Goal: Transaction & Acquisition: Purchase product/service

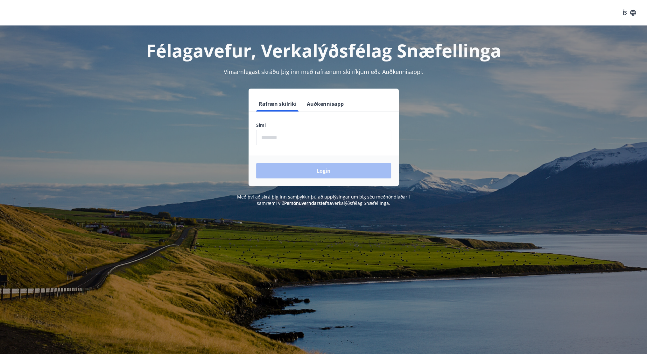
click at [327, 141] on input "phone" at bounding box center [323, 138] width 135 height 16
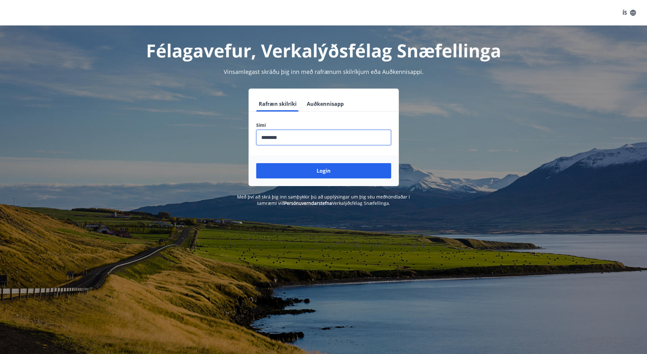
type input "********"
click at [256, 163] on button "Login" at bounding box center [323, 170] width 135 height 15
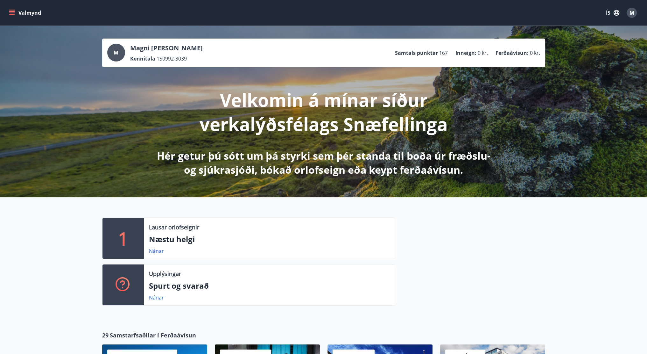
click at [14, 12] on icon "menu" at bounding box center [12, 12] width 7 height 1
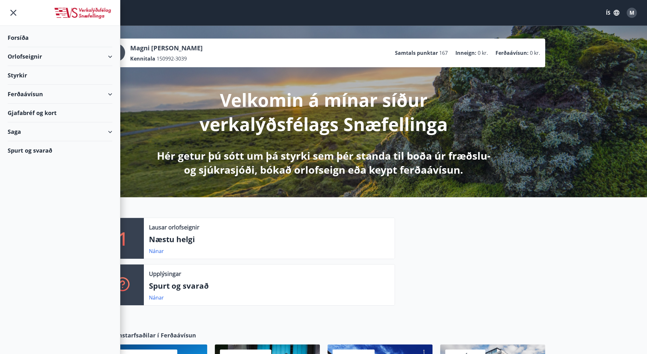
click at [105, 52] on div "Orlofseignir" at bounding box center [60, 56] width 105 height 19
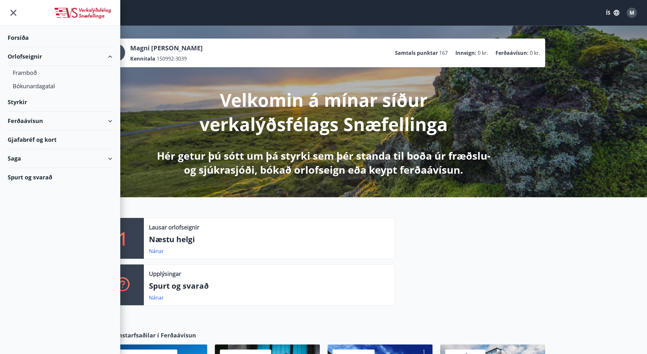
click at [38, 159] on div "Saga" at bounding box center [60, 158] width 105 height 19
click at [30, 188] on div "Bókanir" at bounding box center [60, 187] width 95 height 13
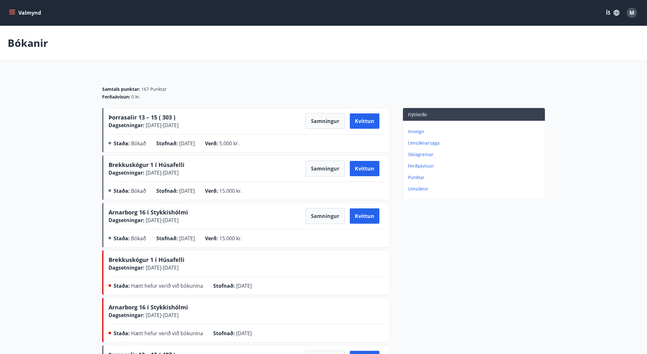
click at [13, 17] on button "Valmynd" at bounding box center [26, 12] width 36 height 11
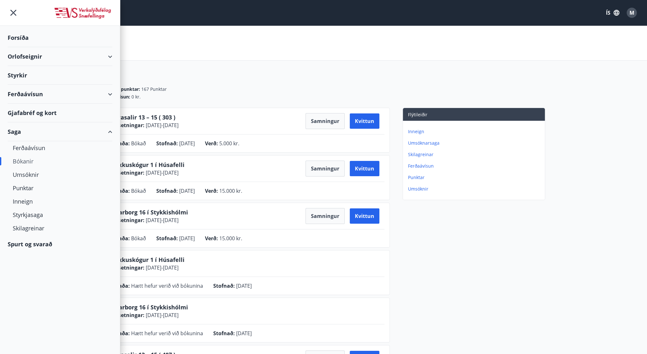
click at [14, 16] on icon "menu" at bounding box center [13, 12] width 11 height 11
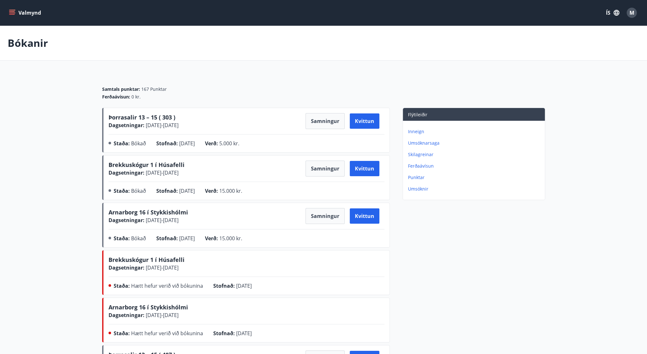
click at [14, 16] on button "Valmynd" at bounding box center [26, 12] width 36 height 11
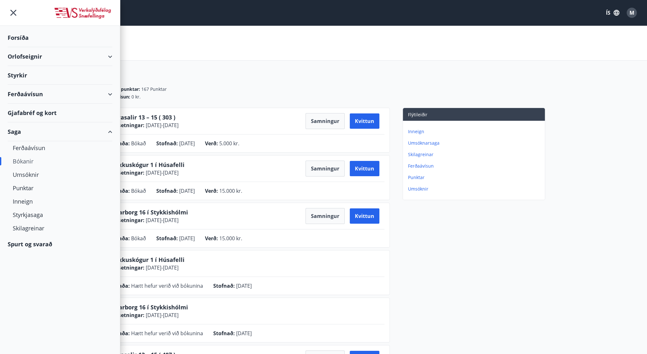
click at [14, 16] on div at bounding box center [60, 13] width 120 height 26
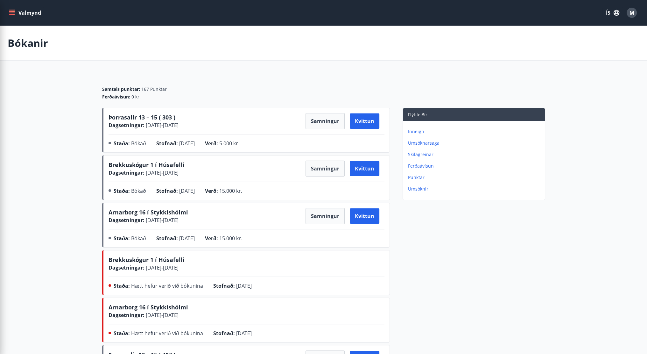
click at [195, 98] on div "Ferðaávísun : 0 kr." at bounding box center [323, 97] width 443 height 6
click at [17, 41] on p "Bókanir" at bounding box center [28, 43] width 40 height 14
click at [16, 13] on button "Valmynd" at bounding box center [26, 12] width 36 height 11
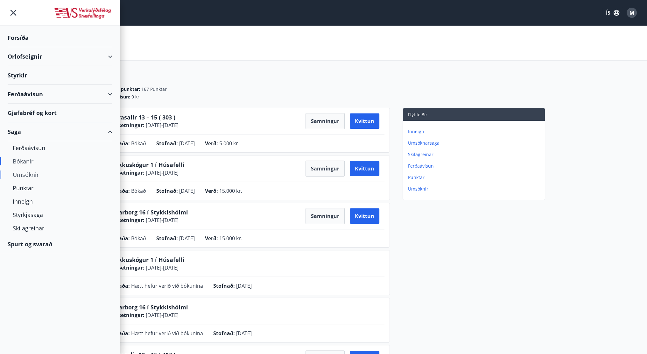
click at [36, 177] on div "Umsóknir" at bounding box center [60, 174] width 95 height 13
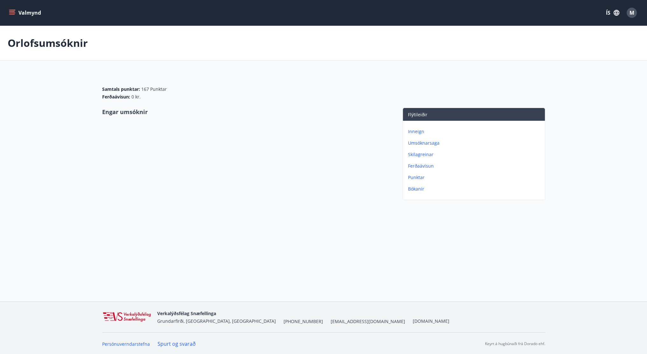
click at [13, 18] on div "Valmynd ÍS M" at bounding box center [324, 12] width 632 height 15
click at [8, 6] on div "Valmynd ÍS M" at bounding box center [324, 12] width 632 height 15
click at [14, 17] on button "Valmynd" at bounding box center [26, 12] width 36 height 11
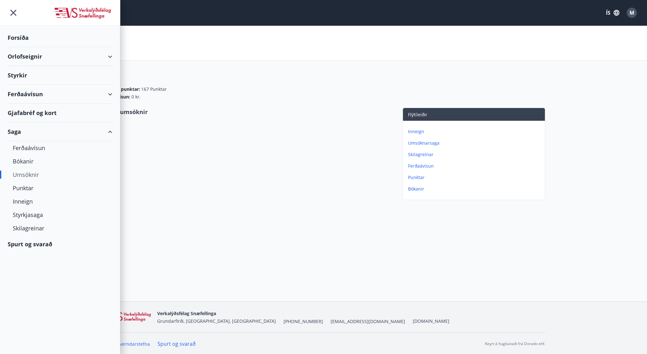
click at [41, 98] on div "Ferðaávísun" at bounding box center [60, 94] width 105 height 19
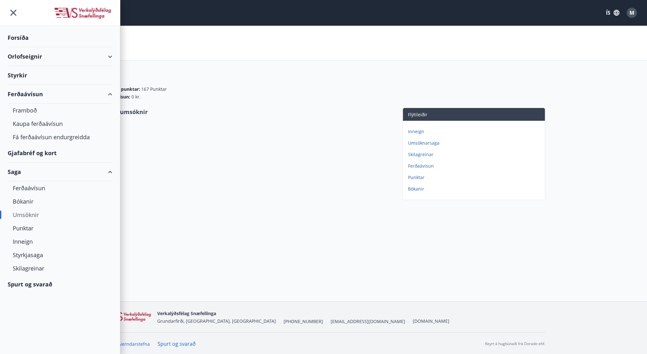
click at [38, 60] on div "Orlofseignir" at bounding box center [60, 56] width 105 height 19
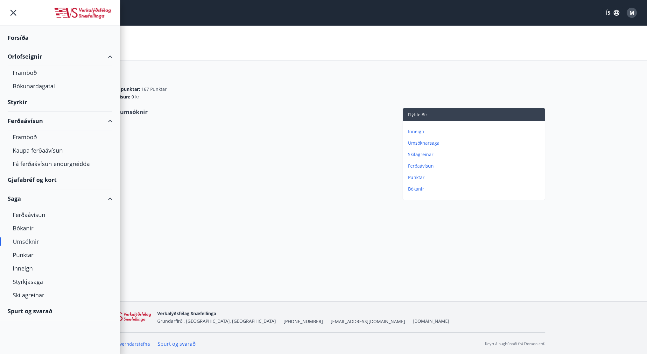
click at [22, 37] on div "Forsíða" at bounding box center [60, 37] width 105 height 19
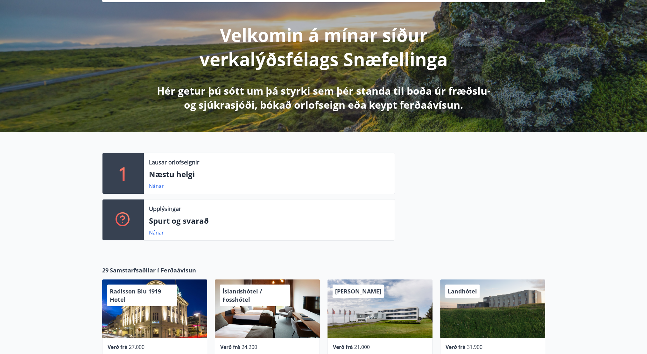
scroll to position [64, 0]
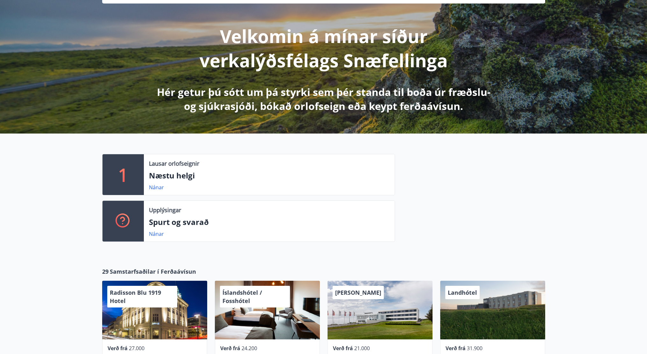
click at [124, 162] on p "1" at bounding box center [123, 174] width 10 height 24
click at [153, 187] on link "Nánar" at bounding box center [156, 187] width 15 height 7
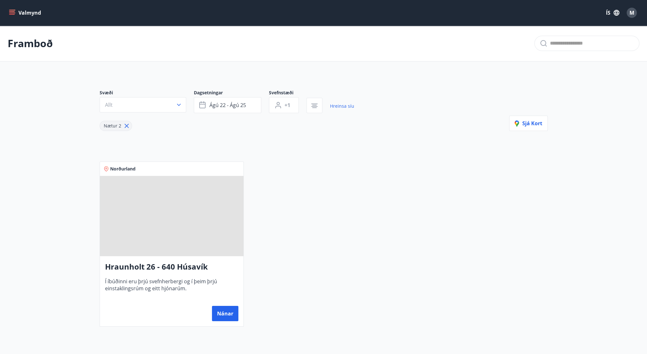
click at [237, 53] on div "Framboð" at bounding box center [323, 43] width 647 height 36
click at [16, 15] on button "Valmynd" at bounding box center [26, 12] width 36 height 11
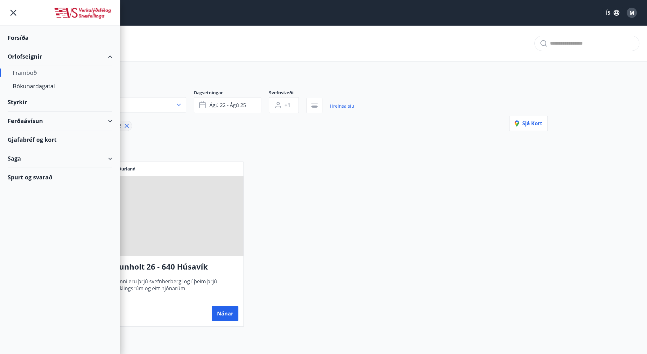
click at [25, 39] on div "Forsíða" at bounding box center [60, 37] width 105 height 19
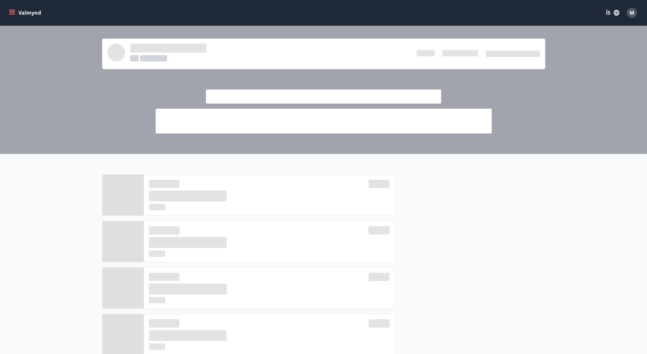
click at [633, 13] on span "M" at bounding box center [632, 12] width 5 height 7
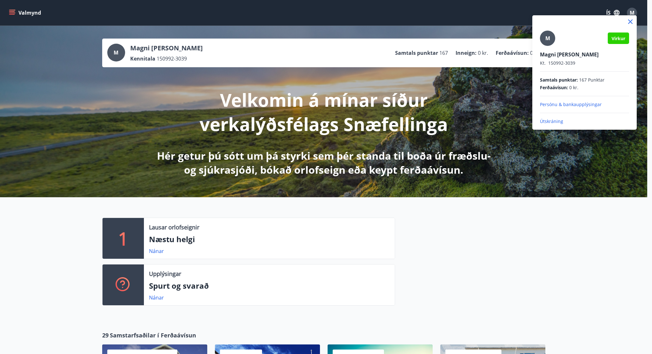
click at [481, 295] on div at bounding box center [326, 177] width 652 height 354
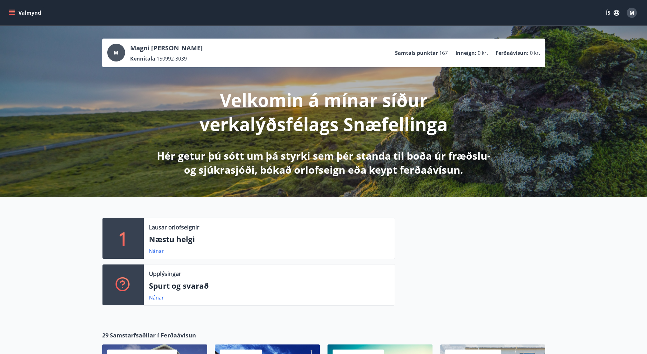
click at [11, 10] on icon "menu" at bounding box center [12, 13] width 6 height 6
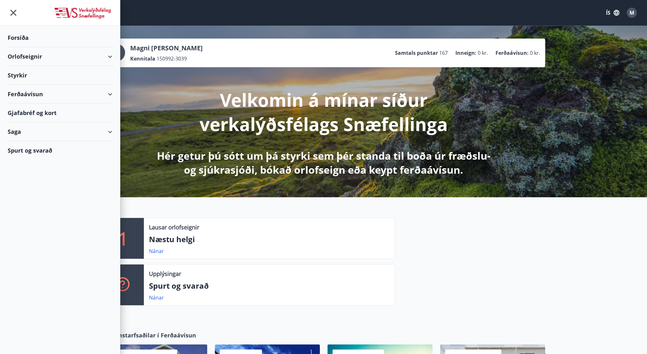
click at [95, 130] on div "Saga" at bounding box center [60, 131] width 105 height 19
click at [30, 172] on div "Umsóknir" at bounding box center [60, 174] width 95 height 13
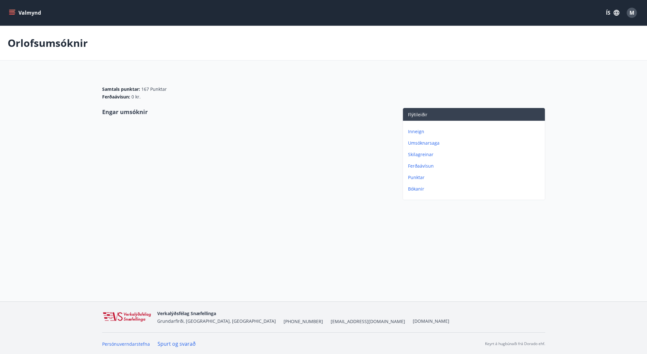
click at [16, 18] on button "Valmynd" at bounding box center [26, 12] width 36 height 11
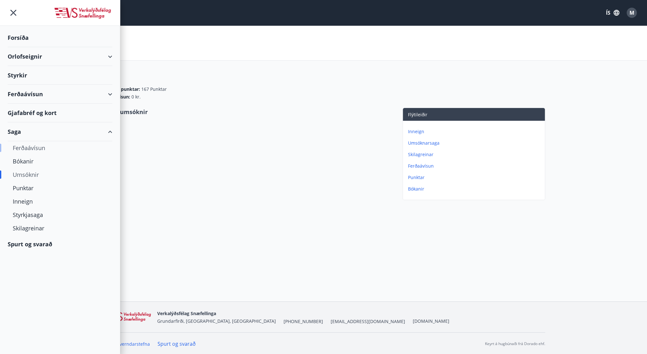
click at [27, 145] on div "Ferðaávísun" at bounding box center [60, 147] width 95 height 13
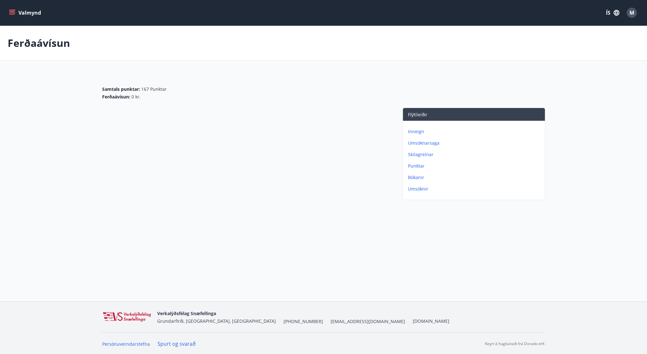
click at [18, 18] on button "Valmynd" at bounding box center [26, 12] width 36 height 11
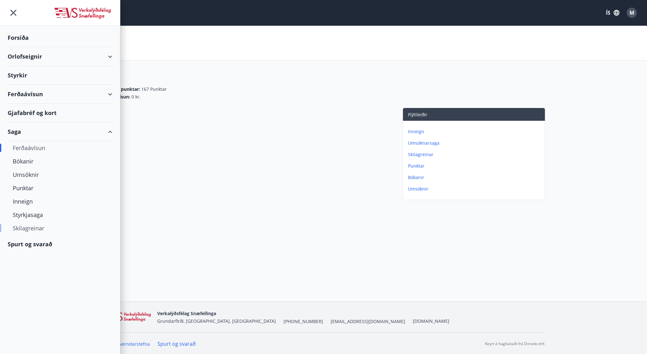
click at [36, 229] on div "Skilagreinar" at bounding box center [60, 227] width 95 height 13
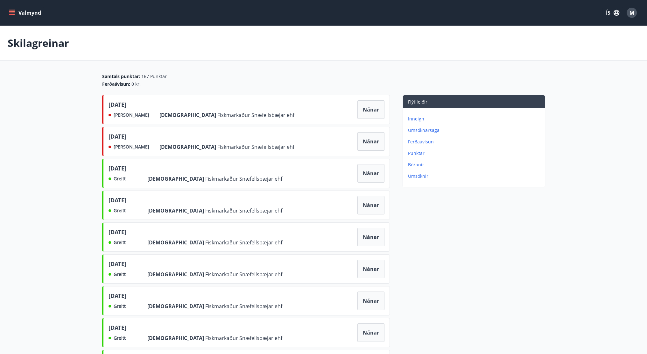
click at [17, 15] on button "Valmynd" at bounding box center [26, 12] width 36 height 11
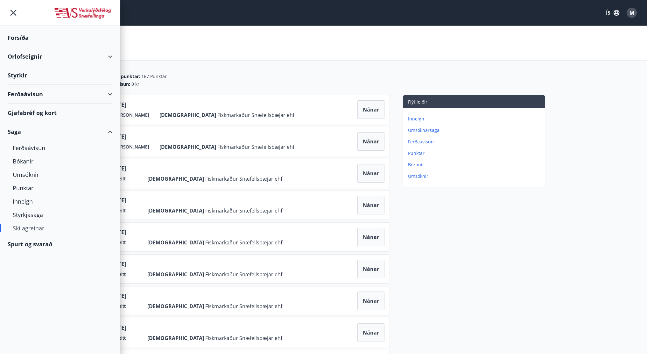
click at [60, 95] on div "Ferðaávísun" at bounding box center [60, 94] width 105 height 19
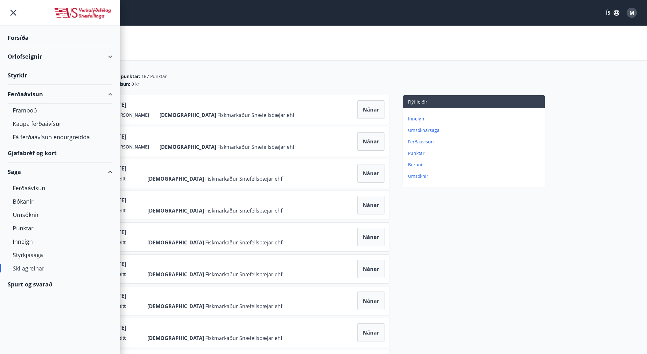
click at [39, 51] on div "Orlofseignir" at bounding box center [60, 56] width 105 height 19
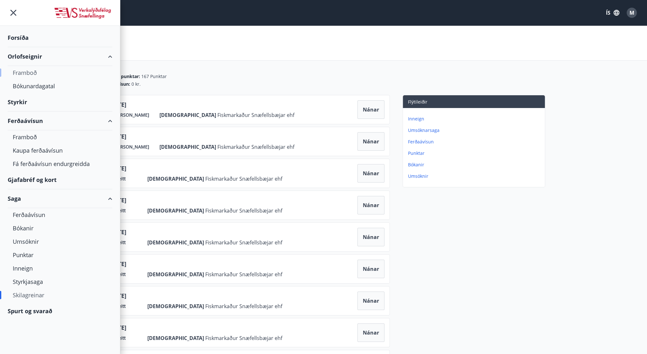
click at [28, 71] on div "Framboð" at bounding box center [60, 72] width 95 height 13
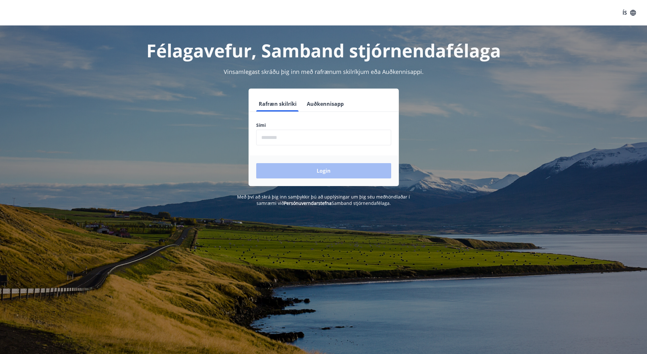
click at [272, 125] on label "Sími" at bounding box center [323, 125] width 135 height 6
click at [263, 134] on input "phone" at bounding box center [323, 138] width 135 height 16
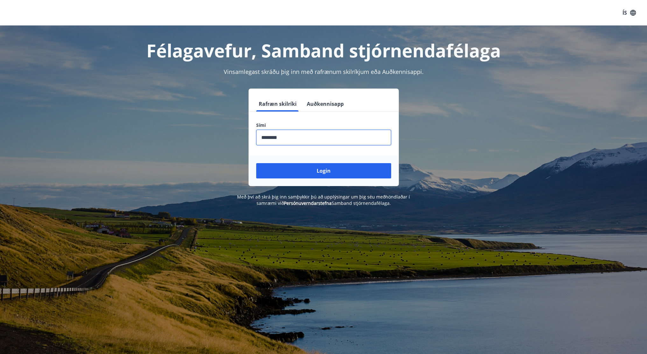
type input "********"
click at [256, 163] on button "Login" at bounding box center [323, 170] width 135 height 15
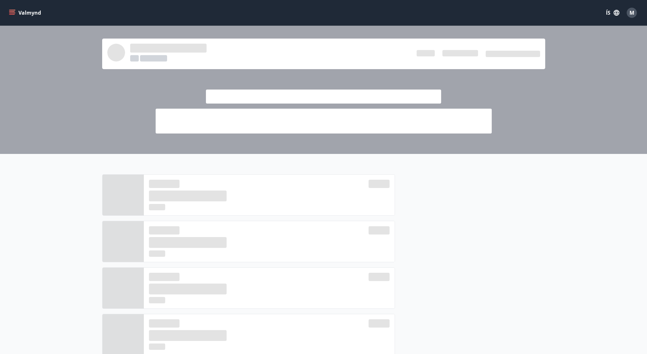
click at [440, 207] on div at bounding box center [470, 267] width 150 height 186
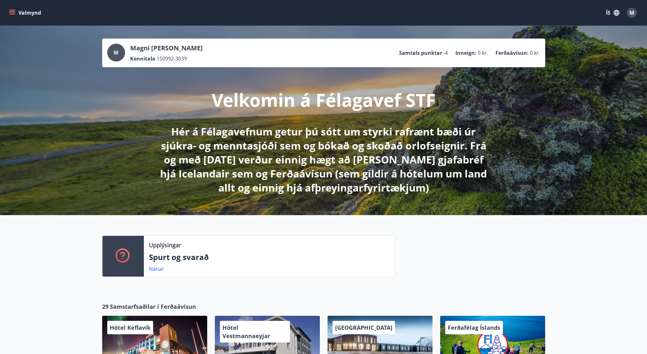
click at [14, 14] on icon "menu" at bounding box center [12, 14] width 6 height 1
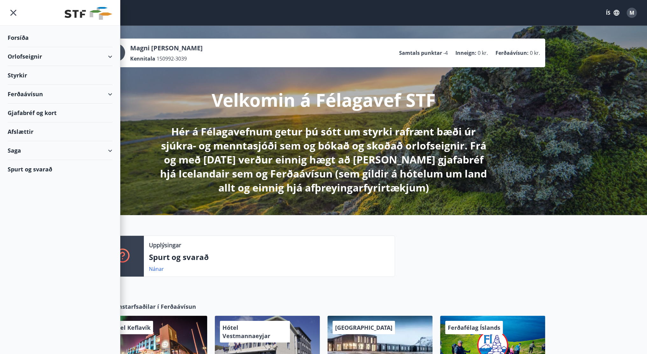
click at [51, 55] on div "Orlofseignir" at bounding box center [60, 56] width 105 height 19
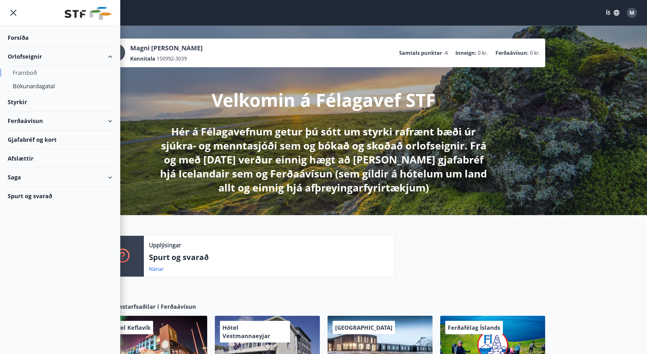
click at [27, 74] on div "Framboð" at bounding box center [60, 72] width 95 height 13
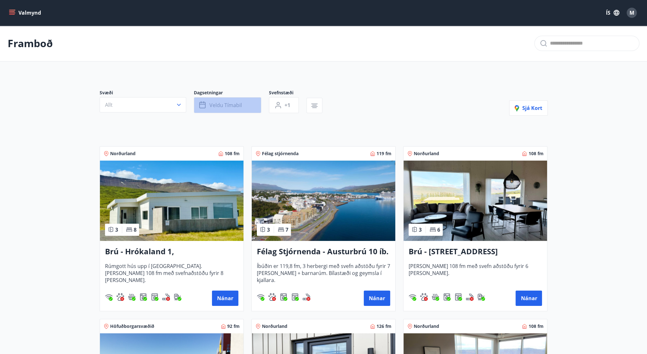
click at [209, 105] on button "Veldu tímabil" at bounding box center [227, 105] width 67 height 16
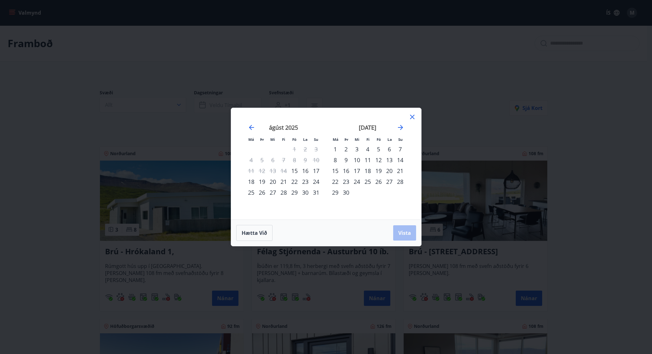
click at [295, 181] on div "22" at bounding box center [294, 181] width 11 height 11
click at [315, 182] on div "24" at bounding box center [316, 181] width 11 height 11
click at [294, 181] on div "22" at bounding box center [294, 181] width 11 height 11
click at [266, 231] on span "Hætta við" at bounding box center [254, 232] width 25 height 7
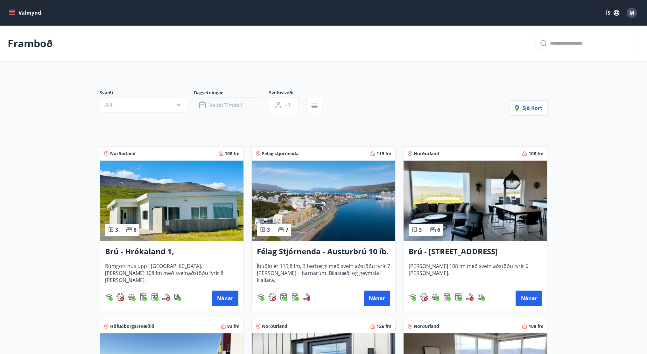
click at [225, 99] on button "Veldu tímabil" at bounding box center [227, 105] width 67 height 16
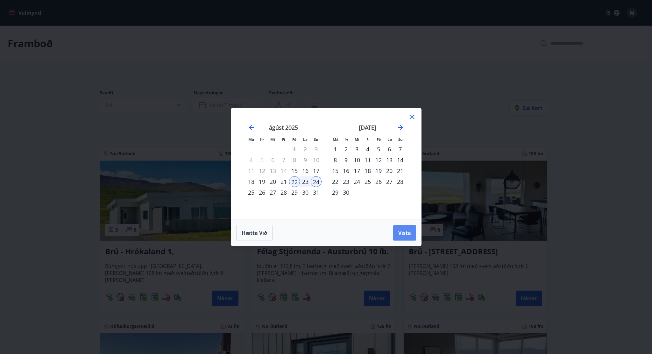
click at [401, 236] on span "Vista" at bounding box center [404, 232] width 13 height 7
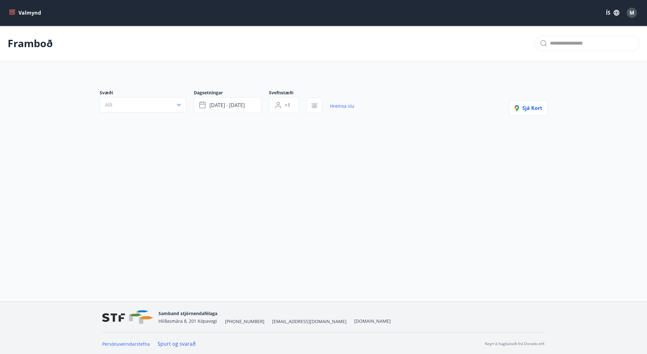
click at [11, 7] on button "Valmynd" at bounding box center [26, 12] width 36 height 11
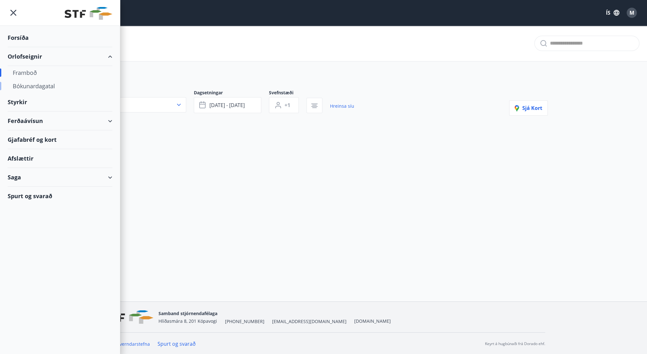
click at [32, 86] on div "Bókunardagatal" at bounding box center [60, 85] width 95 height 13
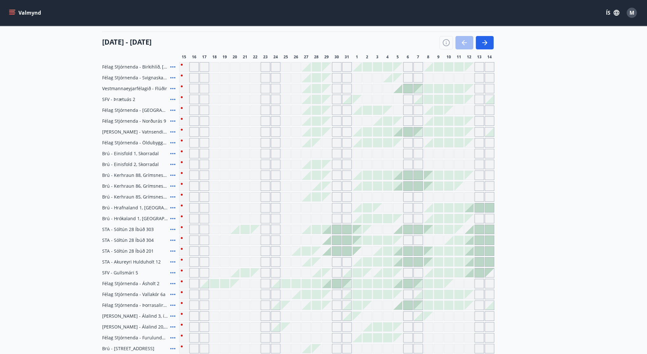
scroll to position [82, 0]
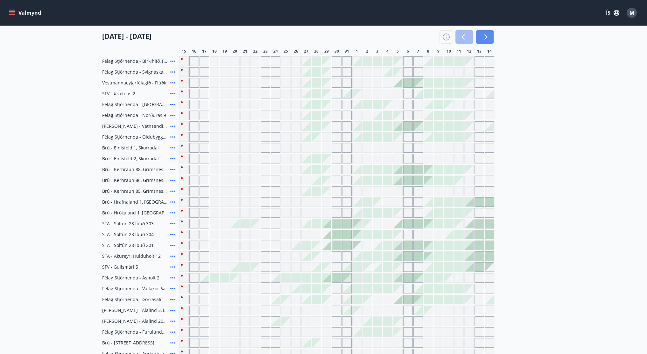
click at [486, 40] on icon "button" at bounding box center [485, 37] width 8 height 8
click at [486, 38] on icon "button" at bounding box center [486, 36] width 3 height 5
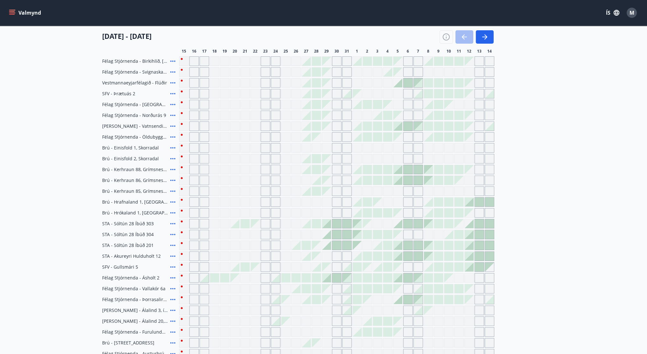
click at [486, 38] on icon "button" at bounding box center [486, 36] width 3 height 5
click at [173, 259] on div "STA - Akureyri Hulduholt 12" at bounding box center [139, 256] width 75 height 10
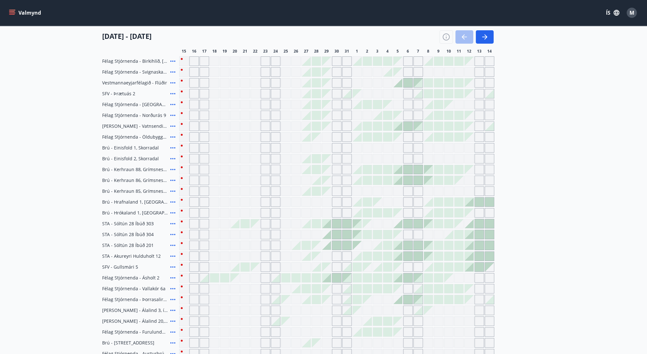
click at [173, 259] on div "STA - Akureyri Hulduholt 12" at bounding box center [139, 256] width 75 height 10
click at [173, 274] on icon at bounding box center [173, 278] width 8 height 8
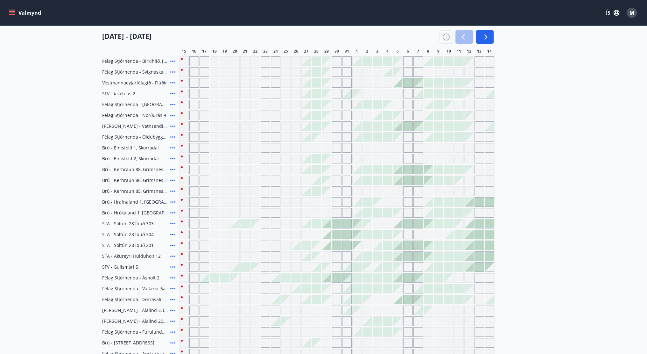
click at [173, 274] on icon at bounding box center [173, 278] width 8 height 8
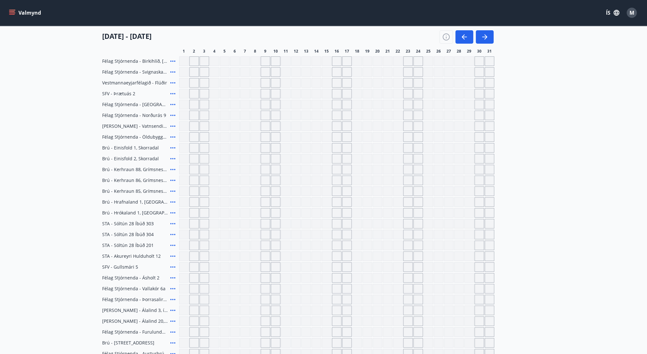
scroll to position [0, 0]
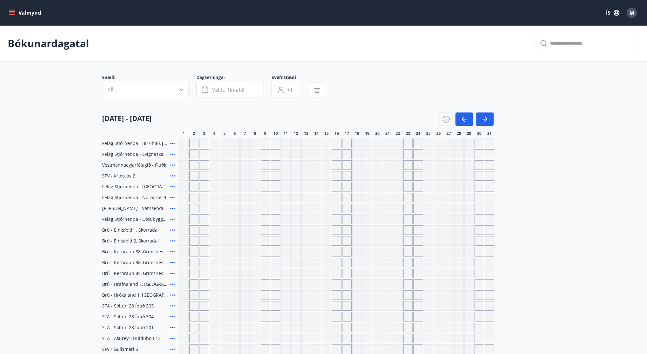
click at [12, 15] on icon "menu" at bounding box center [12, 13] width 6 height 6
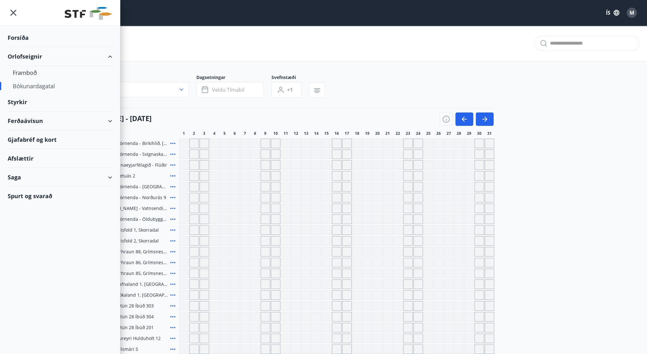
click at [19, 10] on div at bounding box center [60, 13] width 120 height 26
click at [12, 13] on icon "menu" at bounding box center [13, 12] width 11 height 11
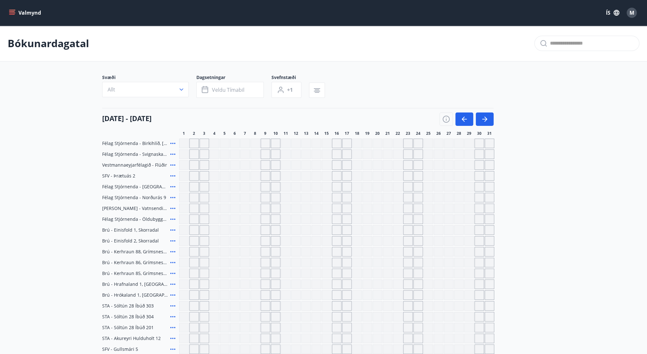
click at [33, 15] on button "Valmynd" at bounding box center [26, 12] width 36 height 11
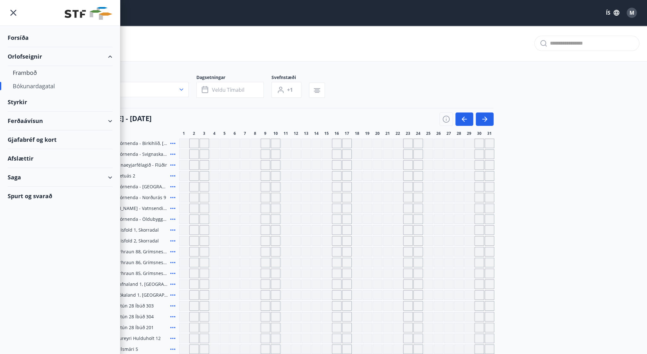
click at [27, 39] on div "Forsíða" at bounding box center [60, 37] width 105 height 19
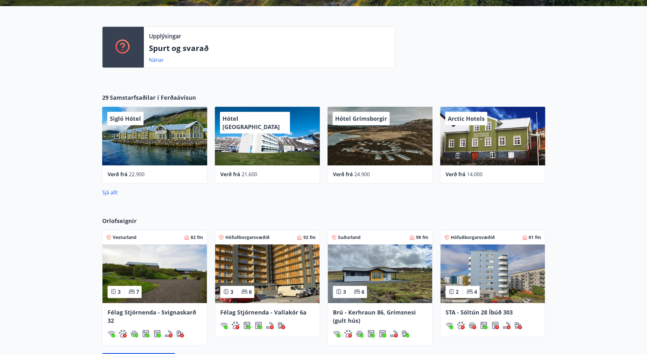
scroll to position [208, 0]
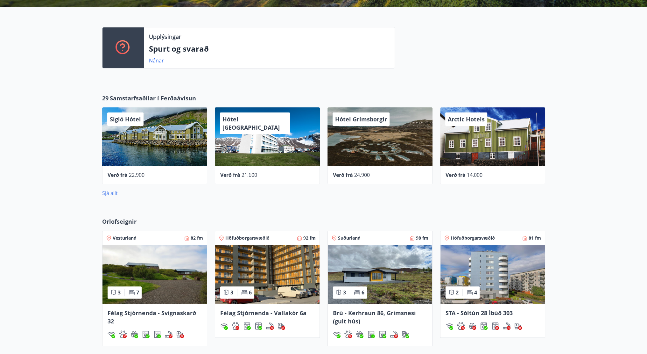
click at [113, 194] on link "Sjá allt" at bounding box center [110, 192] width 16 height 7
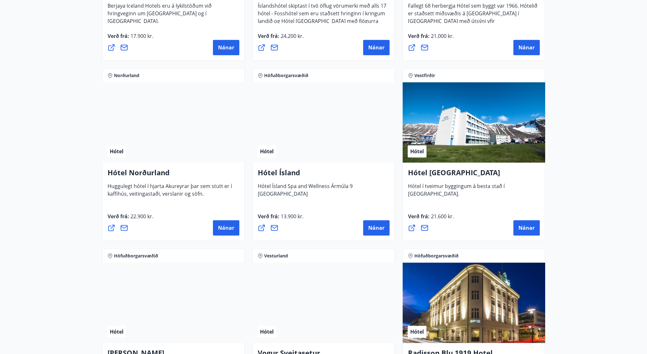
scroll to position [956, 0]
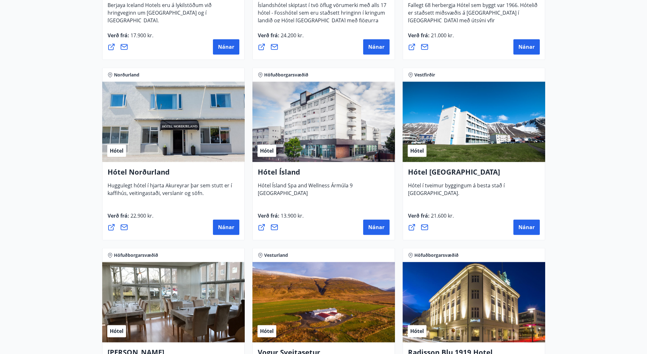
click at [578, 191] on main "29 Tilboð fundin Svæði Allt Tegund Allt Sýna kort Höfuðborgarsvæðið, Suðurland …" at bounding box center [323, 16] width 647 height 1895
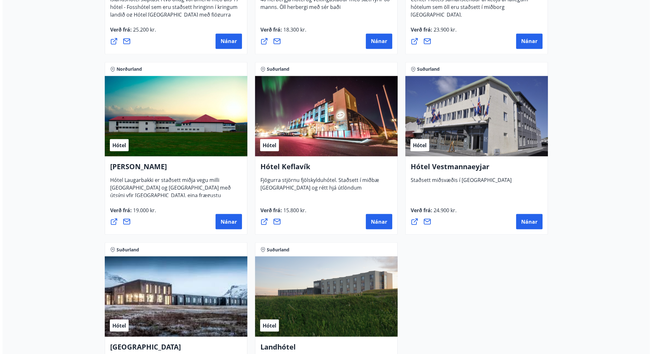
scroll to position [1503, 0]
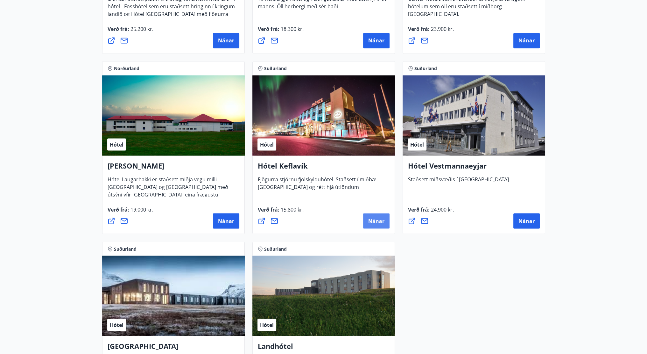
click at [369, 220] on span "Nánar" at bounding box center [376, 220] width 16 height 7
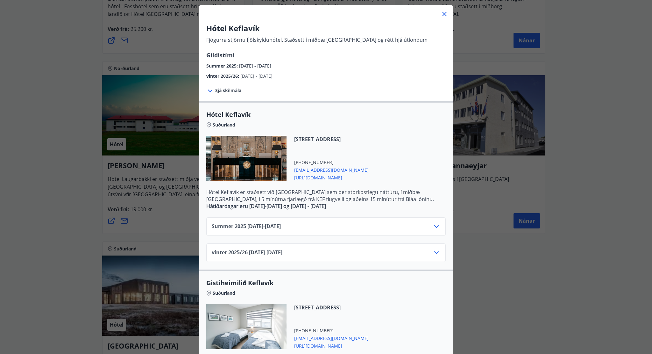
scroll to position [127, 0]
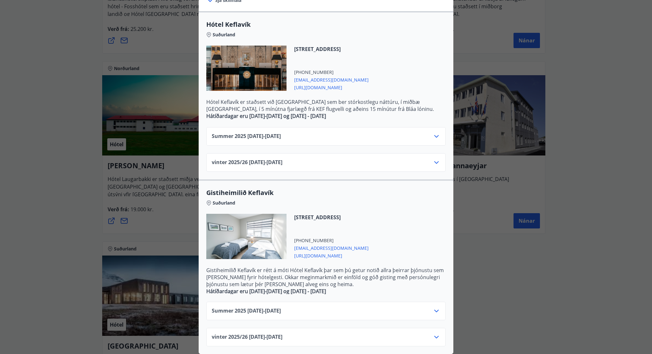
click at [355, 307] on div "Summer 2025 01.06.25 - 31.10.25" at bounding box center [326, 313] width 229 height 13
click at [362, 309] on div "Summer 2025 01.06.25 - 31.10.25" at bounding box center [326, 313] width 229 height 13
click at [427, 307] on div "Summer 2025 01.06.25 - 31.10.25" at bounding box center [326, 313] width 229 height 13
click at [437, 307] on icon at bounding box center [437, 311] width 8 height 8
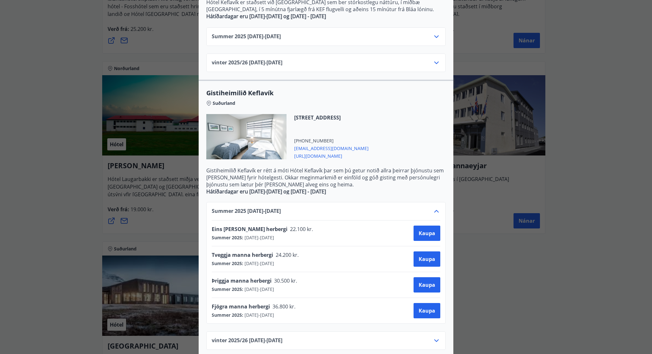
scroll to position [231, 0]
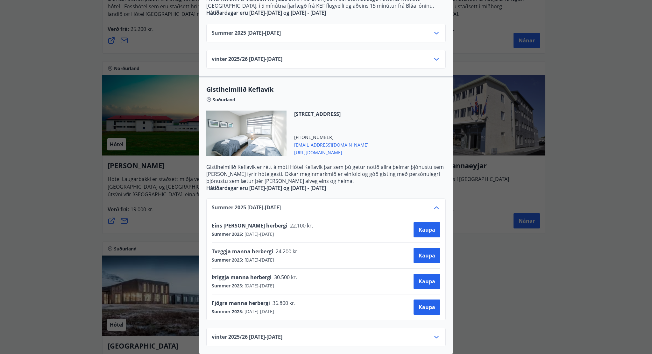
drag, startPoint x: 404, startPoint y: 246, endPoint x: 345, endPoint y: 141, distance: 120.1
click at [345, 141] on span "stay@kef.is" at bounding box center [331, 144] width 75 height 8
click at [369, 110] on span "Vatnsnesvegi 12-14, 230 Reykjanesbæ" at bounding box center [331, 113] width 75 height 7
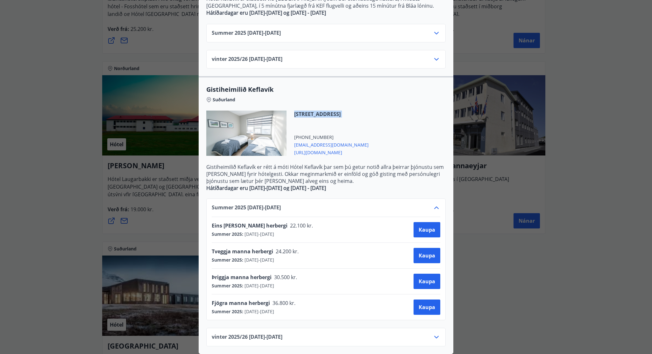
click at [369, 110] on span "[STREET_ADDRESS]" at bounding box center [331, 113] width 75 height 7
click at [400, 127] on div "Vatnsnesvegi 12-14, 230 Reykjanesbæ +354 4207000 stay@kef.is https://kef.is/" at bounding box center [325, 136] width 239 height 53
click at [433, 204] on icon at bounding box center [437, 208] width 8 height 8
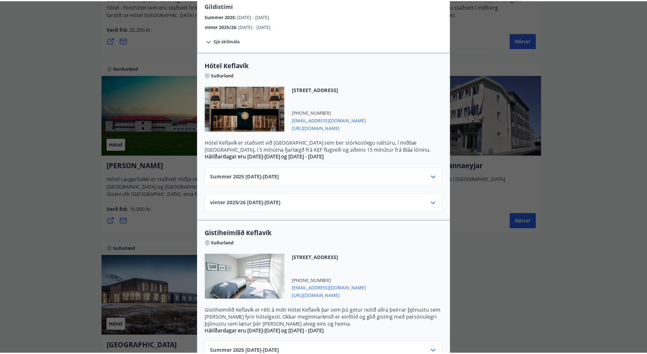
scroll to position [127, 0]
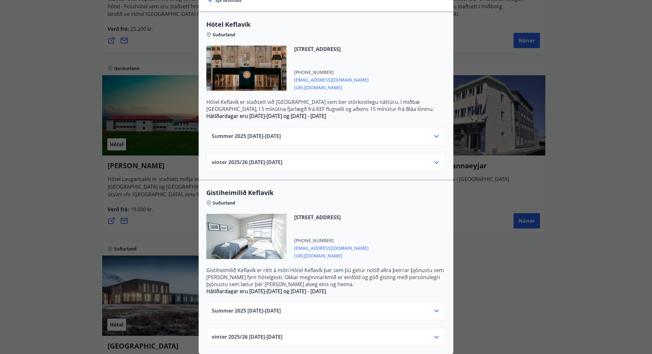
click at [433, 132] on icon at bounding box center [437, 136] width 8 height 8
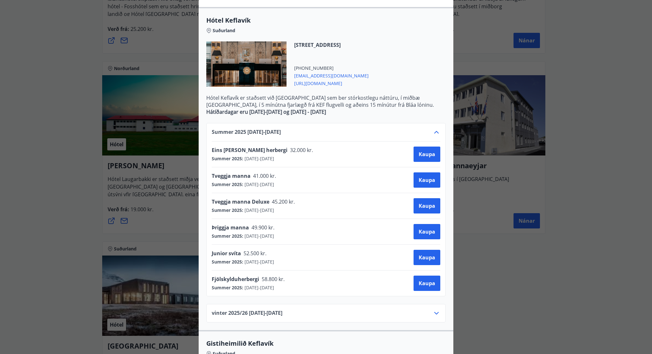
click at [486, 119] on div "Hótel Keflavík Fjögurra stjörnu fjölskylduhótel. Staðsett í miðbæ Keflavíkur og…" at bounding box center [326, 50] width 652 height 354
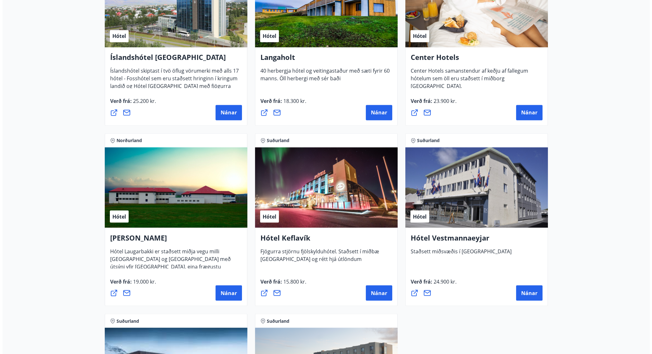
scroll to position [1431, 0]
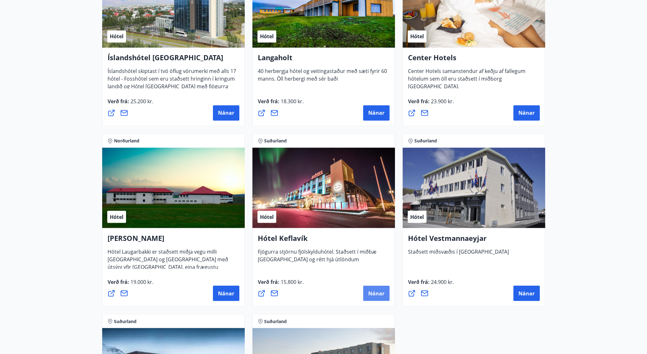
click at [372, 292] on span "Nánar" at bounding box center [376, 292] width 16 height 7
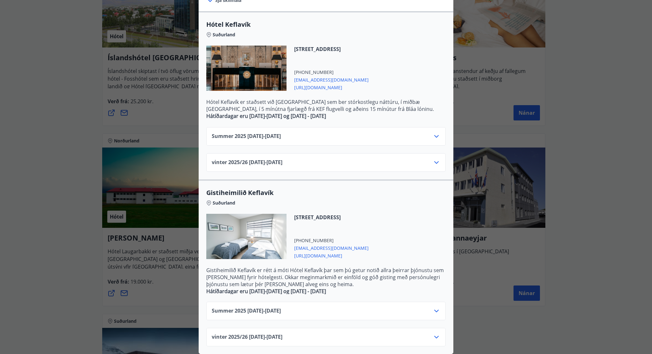
scroll to position [127, 0]
click at [378, 310] on div "Summer [PHONE_NUMBER][DATE] - [DATE]" at bounding box center [326, 313] width 229 height 13
click at [386, 302] on div "Summer [PHONE_NUMBER][DATE] - [DATE]" at bounding box center [325, 311] width 239 height 18
click at [433, 307] on icon at bounding box center [437, 311] width 8 height 8
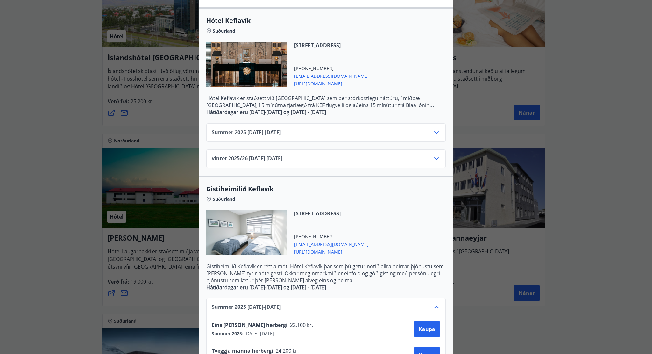
click at [435, 132] on icon at bounding box center [437, 133] width 8 height 8
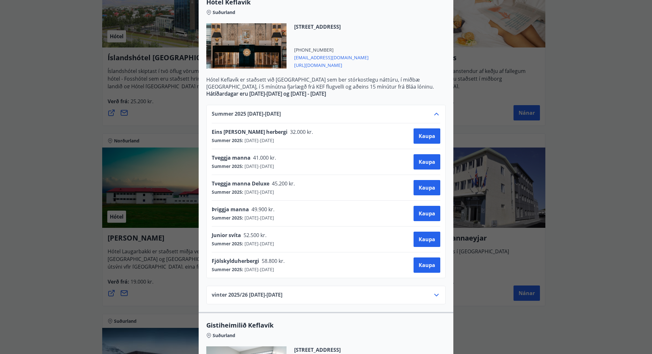
scroll to position [133, 0]
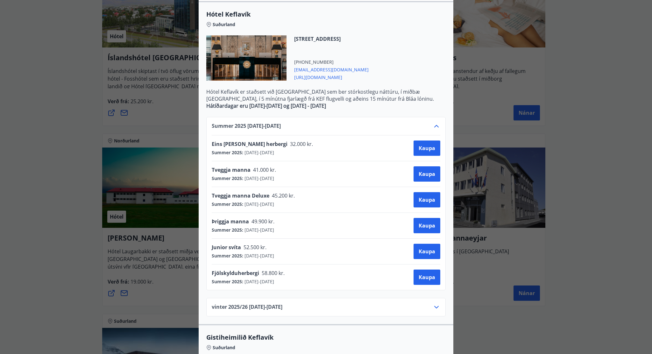
click at [516, 118] on div "Hótel Keflavík Fjögurra stjörnu fjölskylduhótel. Staðsett í miðbæ Keflavíkur og…" at bounding box center [326, 44] width 652 height 354
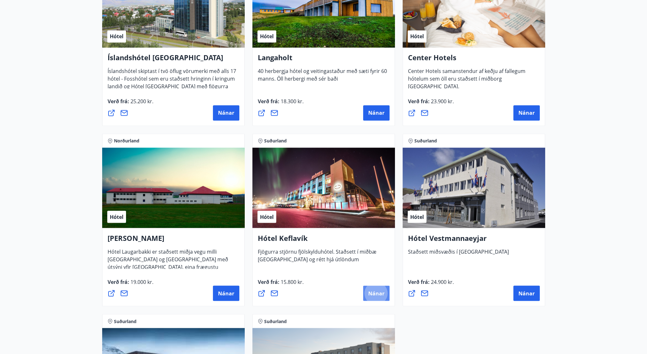
click at [376, 289] on button "Nánar" at bounding box center [376, 292] width 26 height 15
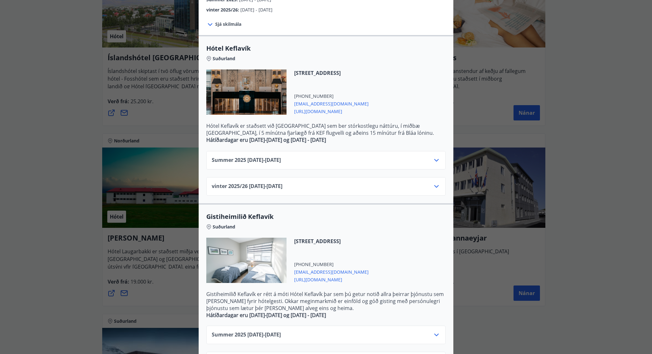
scroll to position [99, 0]
click at [368, 155] on div "Summer [PHONE_NUMBER][DATE] - [DATE]" at bounding box center [325, 160] width 239 height 18
click at [369, 159] on div "Summer [PHONE_NUMBER][DATE] - [DATE]" at bounding box center [326, 162] width 229 height 13
click at [434, 162] on icon at bounding box center [437, 160] width 8 height 8
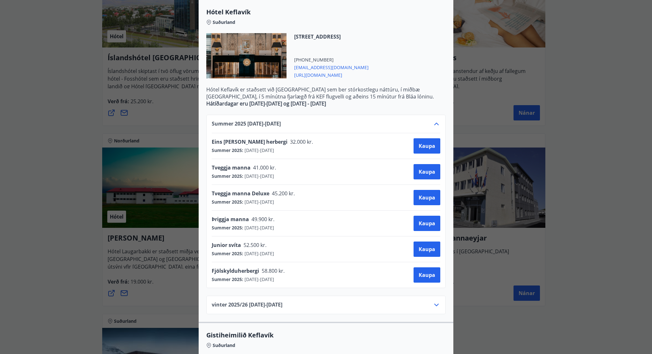
scroll to position [136, 0]
click at [432, 276] on span "Kaupa" at bounding box center [427, 274] width 17 height 7
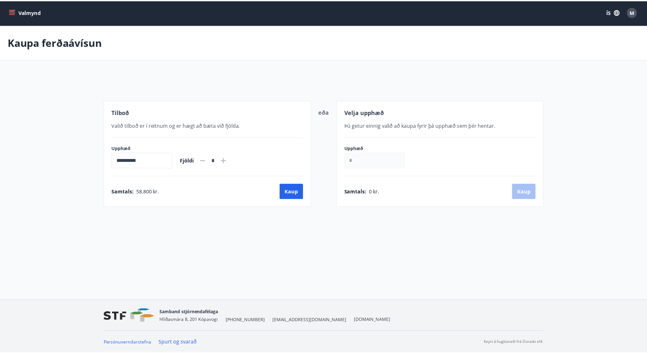
scroll to position [1, 0]
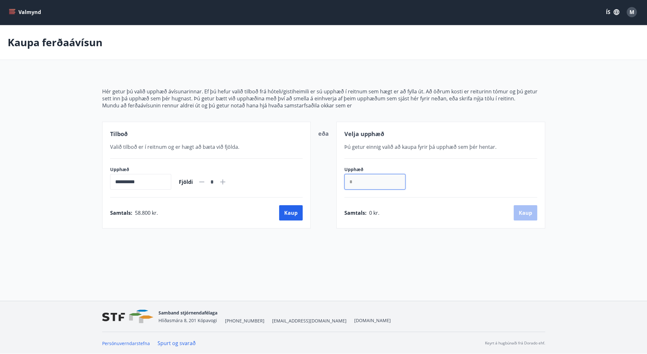
click at [378, 176] on input "*" at bounding box center [374, 182] width 61 height 16
click at [378, 177] on input "*" at bounding box center [374, 182] width 61 height 16
click at [259, 189] on div "**********" at bounding box center [206, 175] width 209 height 107
click at [283, 209] on button "Kaup" at bounding box center [291, 212] width 24 height 15
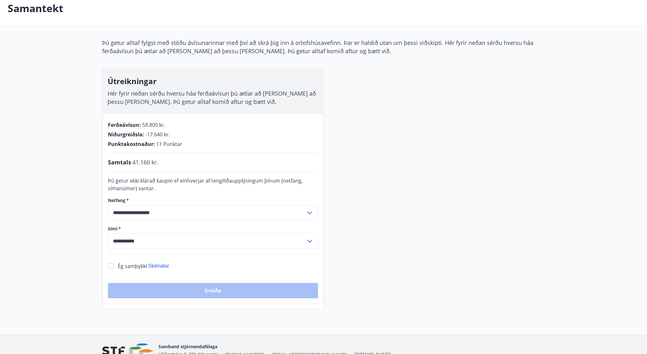
scroll to position [35, 0]
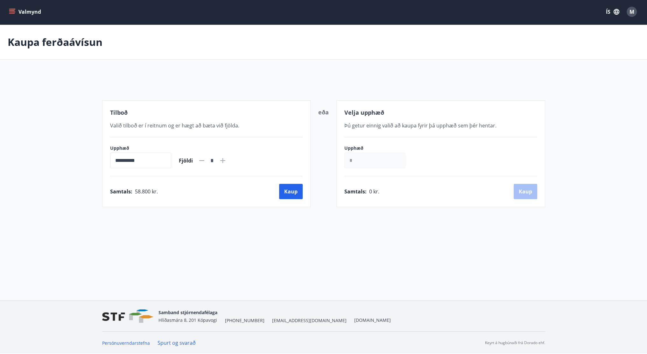
scroll to position [1, 0]
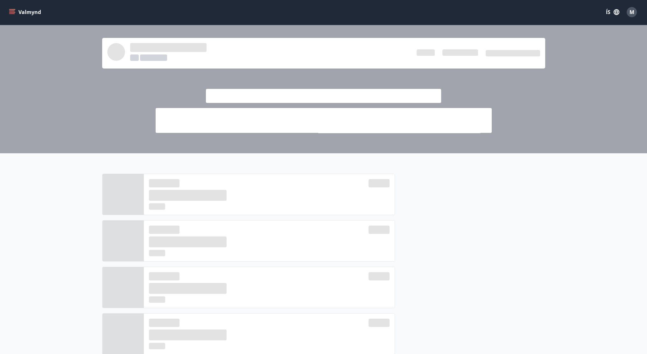
scroll to position [208, 0]
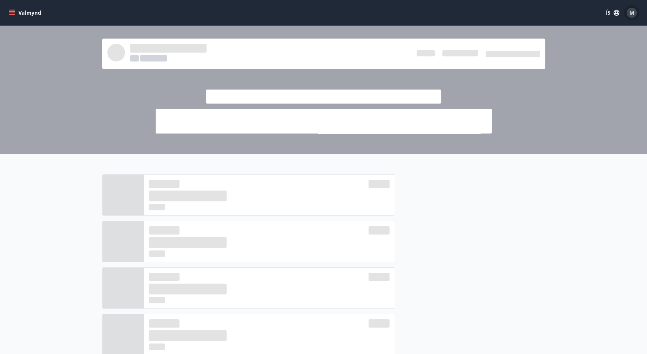
click at [629, 14] on div "M" at bounding box center [632, 13] width 10 height 10
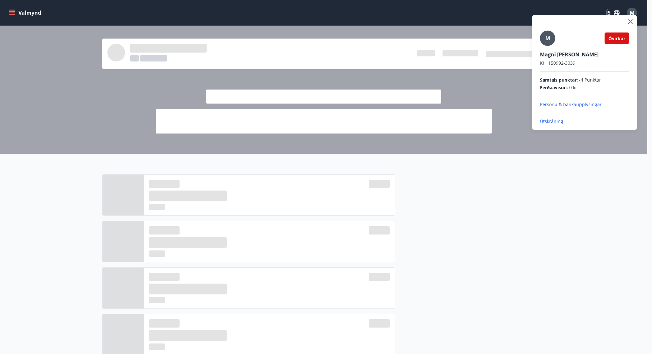
click at [521, 169] on div at bounding box center [326, 177] width 652 height 354
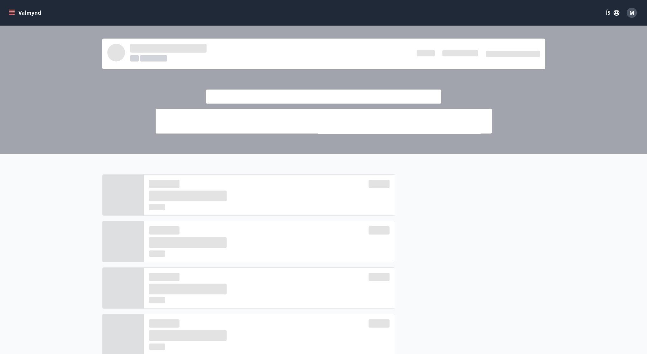
click at [638, 11] on button "M" at bounding box center [631, 12] width 15 height 15
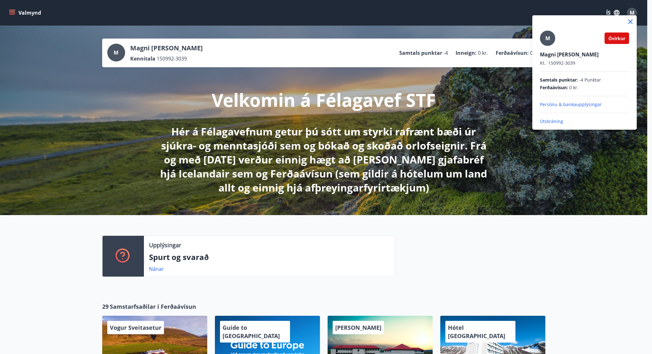
click at [618, 39] on span "Óvirkur" at bounding box center [616, 38] width 17 height 6
click at [547, 225] on div at bounding box center [326, 177] width 652 height 354
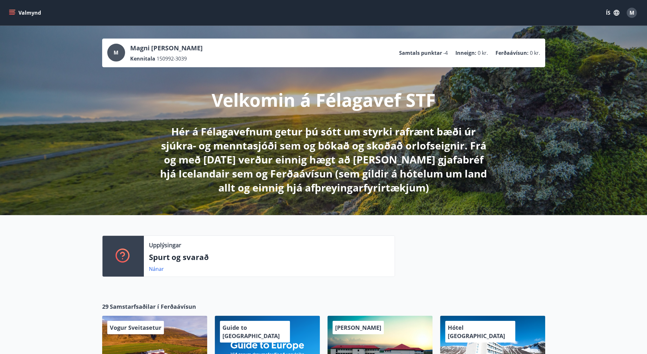
click at [17, 11] on button "Valmynd" at bounding box center [26, 12] width 36 height 11
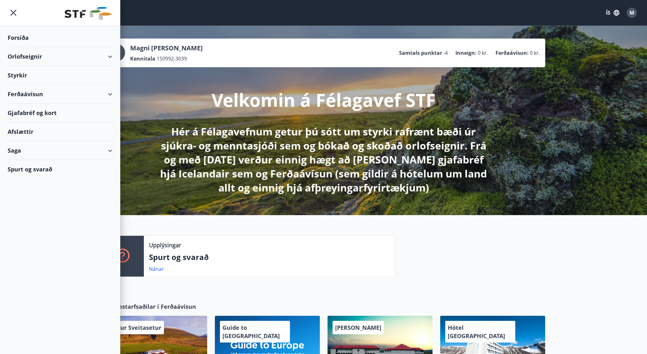
click at [53, 55] on div "Orlofseignir" at bounding box center [60, 56] width 105 height 19
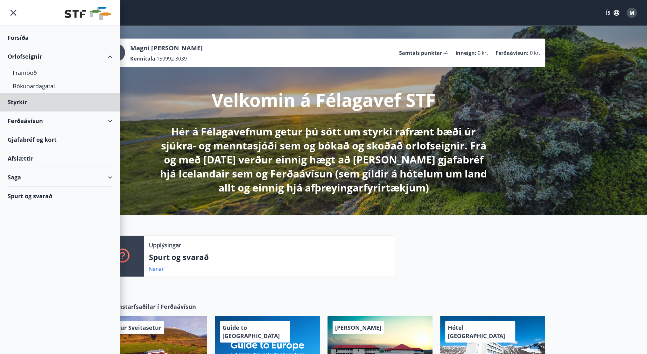
click at [21, 45] on div "Forsíða" at bounding box center [60, 37] width 105 height 19
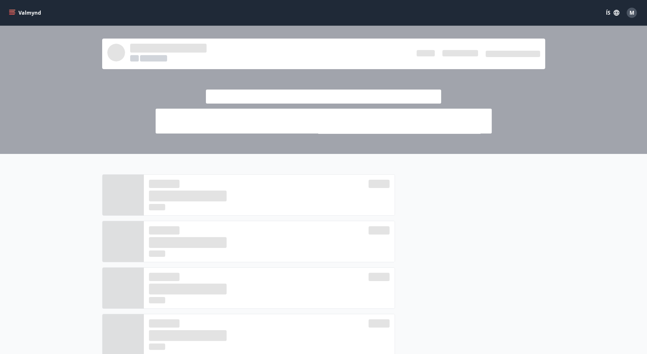
click at [17, 17] on button "Valmynd" at bounding box center [26, 12] width 36 height 11
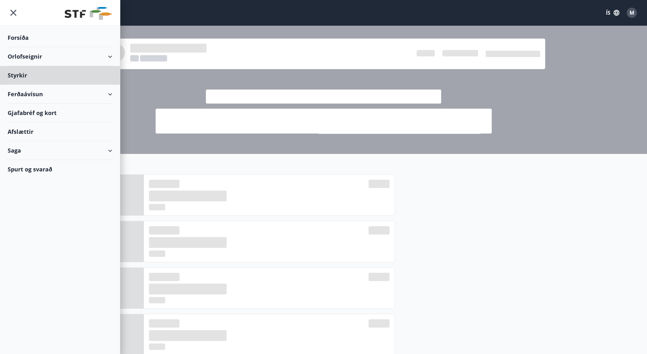
click at [23, 37] on div "Forsíða" at bounding box center [60, 37] width 105 height 19
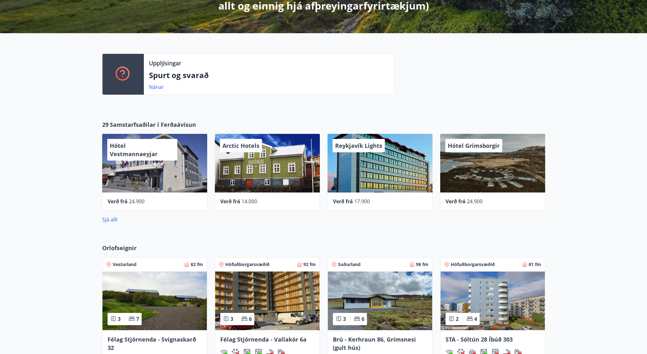
scroll to position [181, 0]
click at [116, 220] on link "Sjá allt" at bounding box center [110, 219] width 16 height 7
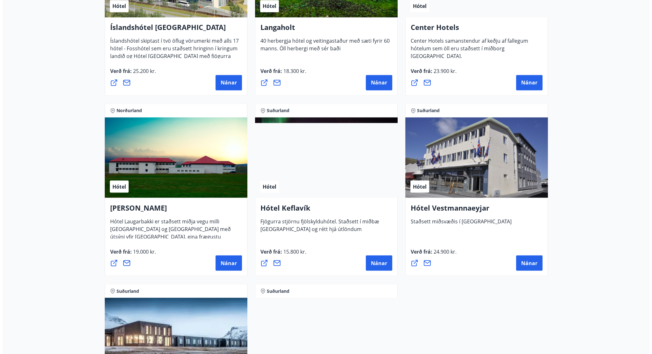
scroll to position [1462, 0]
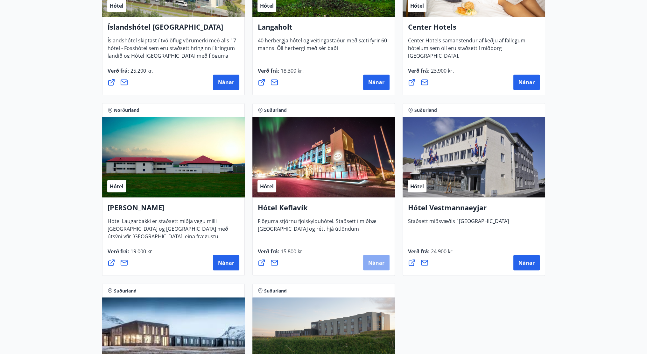
click at [378, 257] on button "Nánar" at bounding box center [376, 262] width 26 height 15
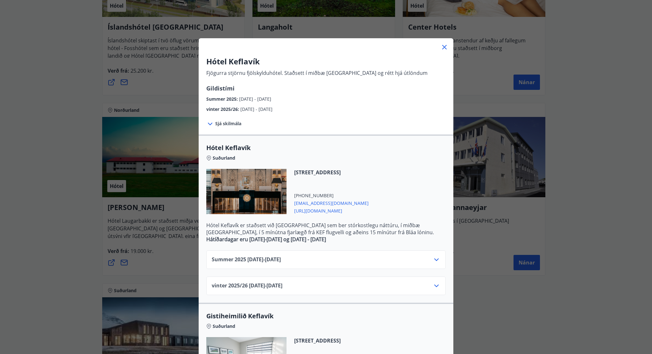
click at [397, 258] on div "Summer [PHONE_NUMBER][DATE] - [DATE]" at bounding box center [326, 262] width 229 height 13
click at [434, 265] on div "Summer [PHONE_NUMBER][DATE] - [DATE]" at bounding box center [326, 262] width 229 height 13
click at [434, 264] on div "Summer [PHONE_NUMBER][DATE] - [DATE]" at bounding box center [326, 262] width 229 height 13
click at [433, 259] on icon at bounding box center [437, 260] width 8 height 8
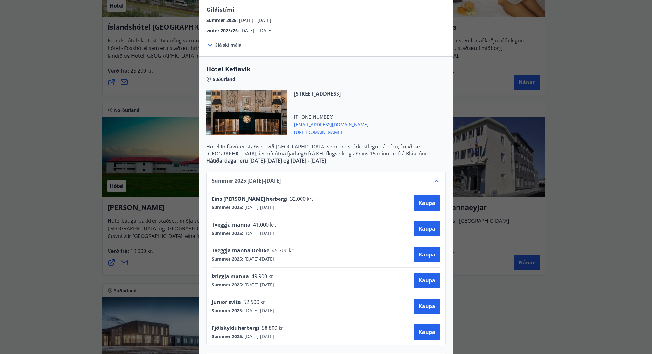
scroll to position [79, 0]
click at [424, 230] on span "Kaupa" at bounding box center [427, 228] width 17 height 7
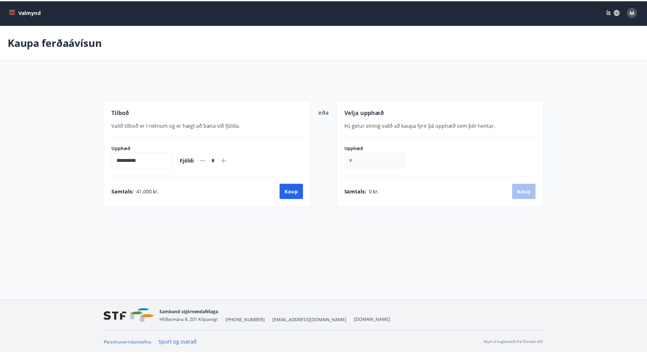
scroll to position [1, 0]
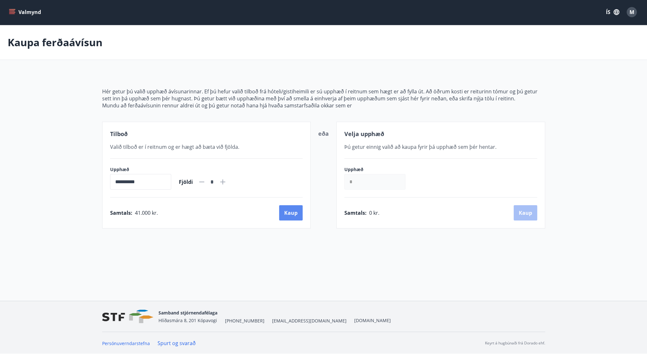
click at [292, 206] on button "Kaup" at bounding box center [291, 212] width 24 height 15
click at [44, 10] on div "Valmynd ÍS M" at bounding box center [324, 11] width 632 height 15
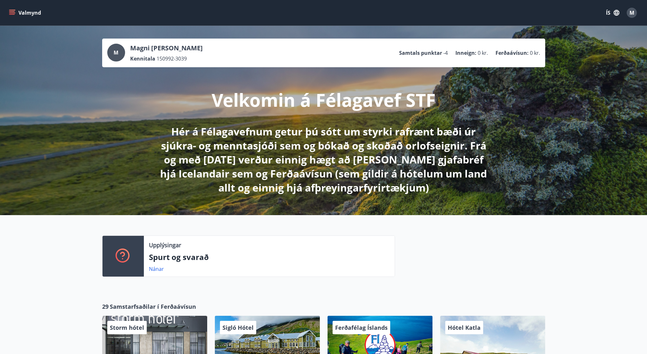
click at [13, 15] on icon "menu" at bounding box center [12, 13] width 6 height 6
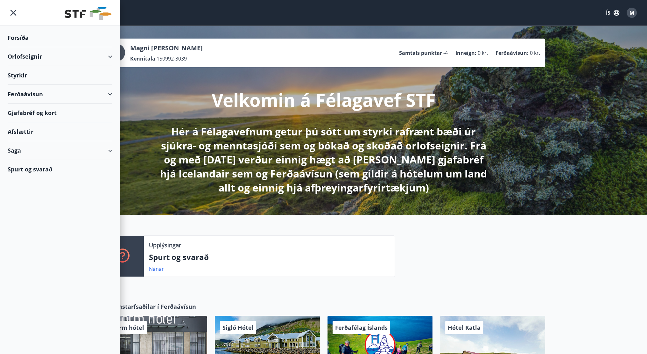
click at [32, 62] on div "Orlofseignir" at bounding box center [60, 56] width 105 height 19
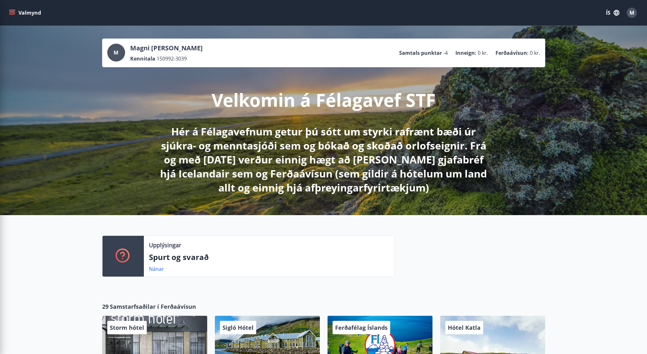
click at [206, 298] on div "29 Samstarfsaðilar í Ferðaávísun Storm hótel Verð frá 18.900 Sigló Hótel Verð f…" at bounding box center [323, 353] width 647 height 123
click at [15, 15] on button "Valmynd" at bounding box center [26, 12] width 36 height 11
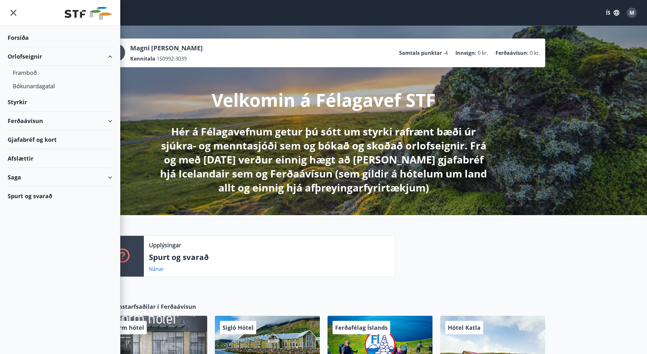
click at [51, 123] on div "Ferðaávísun" at bounding box center [60, 120] width 105 height 19
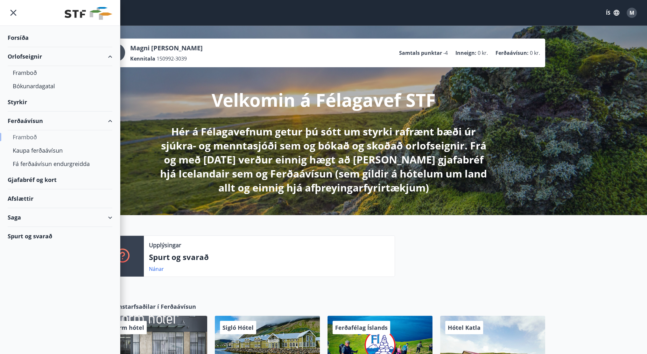
click at [33, 134] on div "Framboð" at bounding box center [60, 136] width 95 height 13
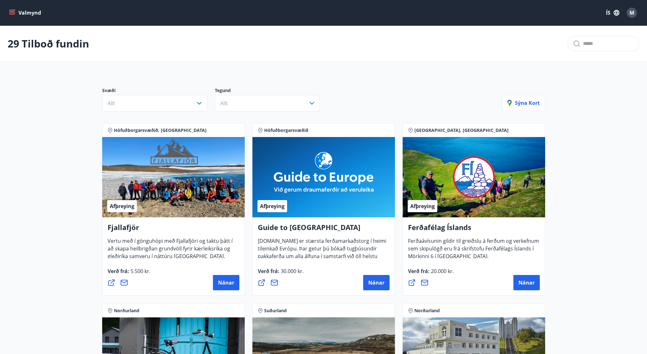
click at [22, 12] on button "Valmynd" at bounding box center [26, 12] width 36 height 11
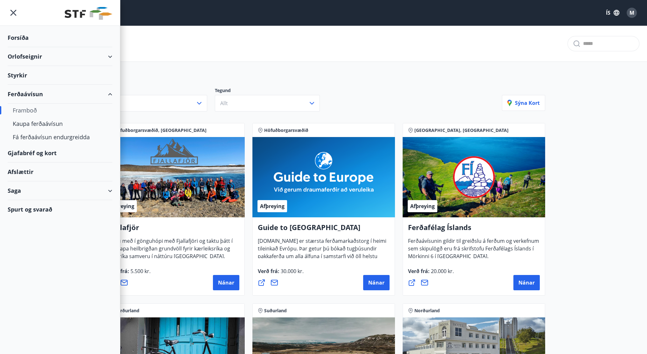
click at [27, 57] on div "Orlofseignir" at bounding box center [60, 56] width 105 height 19
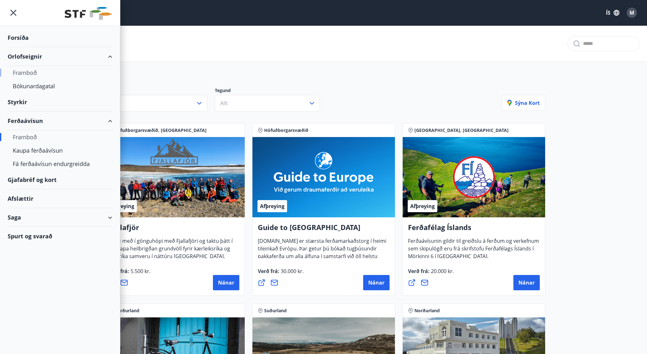
click at [32, 74] on div "Framboð" at bounding box center [60, 72] width 95 height 13
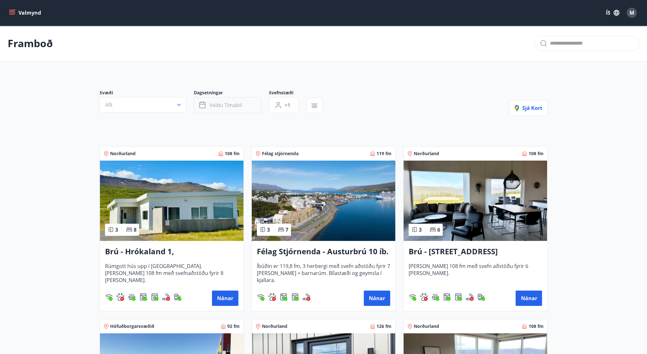
click at [207, 104] on button "Veldu tímabil" at bounding box center [227, 105] width 67 height 16
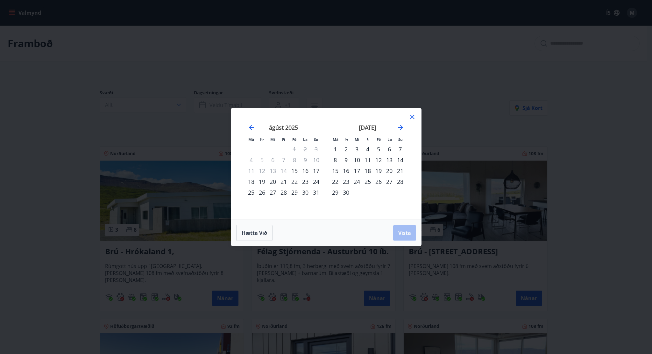
click at [307, 183] on div "23" at bounding box center [305, 181] width 11 height 11
click at [316, 182] on div "24" at bounding box center [316, 181] width 11 height 11
click at [406, 233] on span "Vista" at bounding box center [404, 232] width 13 height 7
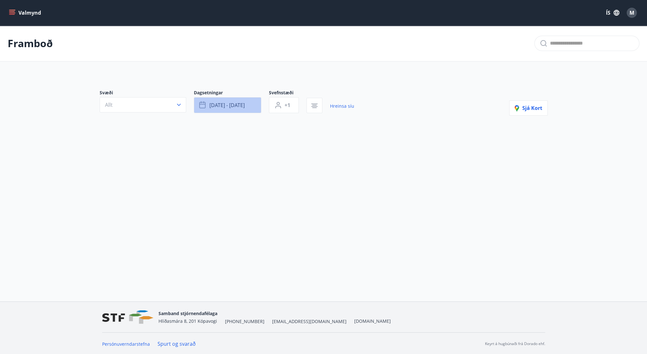
click at [232, 105] on span "[DATE] - [DATE]" at bounding box center [227, 105] width 35 height 7
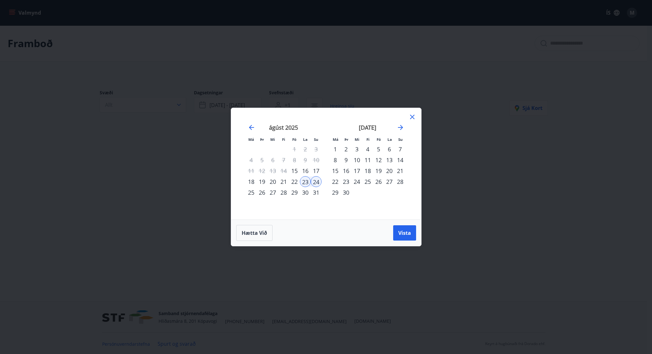
click at [306, 184] on div "23" at bounding box center [305, 181] width 11 height 11
click at [292, 181] on div "22" at bounding box center [294, 181] width 11 height 11
click at [315, 180] on div "24" at bounding box center [316, 181] width 11 height 11
click at [404, 231] on span "Vista" at bounding box center [404, 232] width 13 height 7
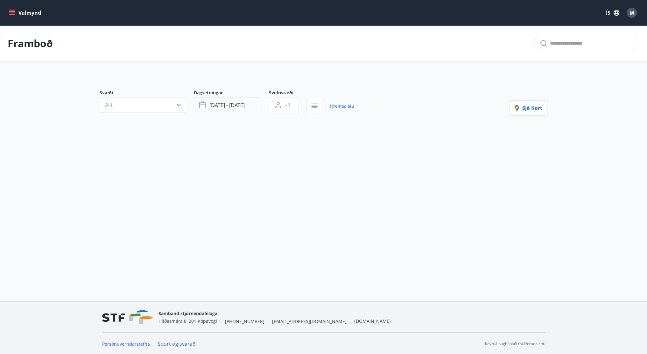
click at [214, 108] on span "ágú 22 - ágú 24" at bounding box center [227, 105] width 35 height 7
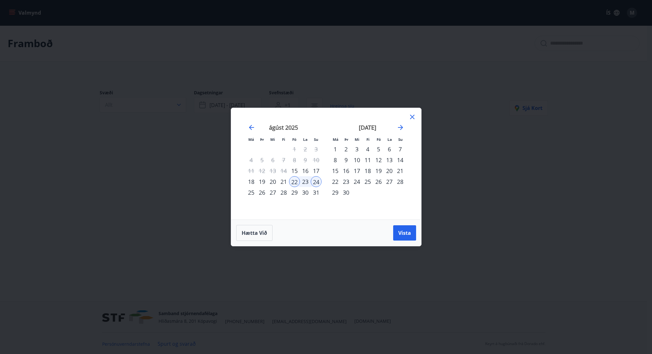
click at [504, 268] on div "Má Þr Mi Fi Fö La Su Má Þr Mi Fi Fö La Su [DATE] 1 2 3 4 5 6 7 8 9 10 11 12 13 …" at bounding box center [326, 177] width 652 height 354
click at [410, 116] on icon at bounding box center [412, 117] width 8 height 8
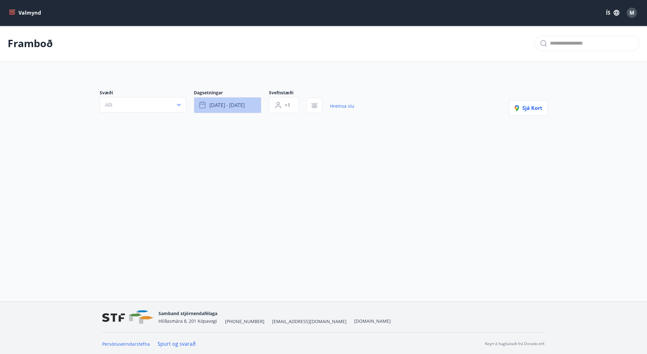
click at [223, 101] on button "ágú 22 - ágú 24" at bounding box center [227, 105] width 67 height 16
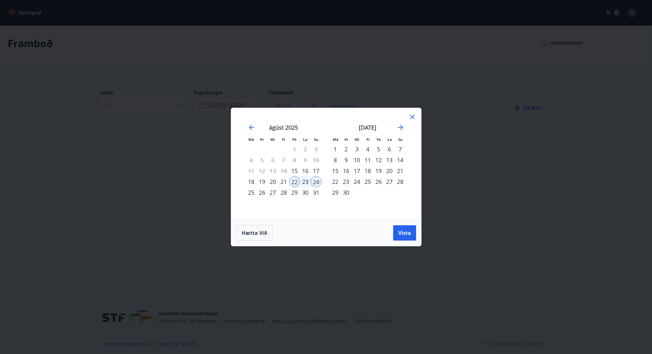
click at [295, 180] on div "22" at bounding box center [294, 181] width 11 height 11
click at [320, 180] on div "24" at bounding box center [316, 181] width 11 height 11
click at [406, 235] on span "Vista" at bounding box center [404, 232] width 13 height 7
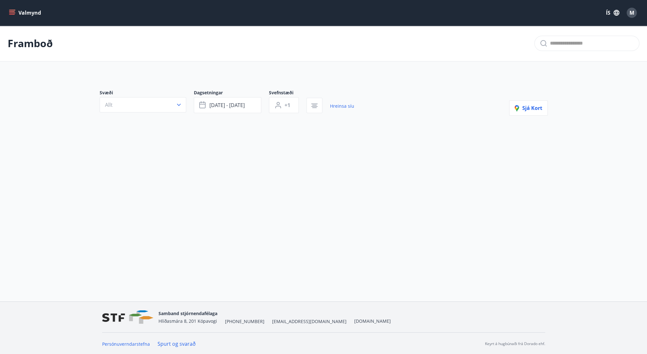
click at [22, 12] on button "Valmynd" at bounding box center [26, 12] width 36 height 11
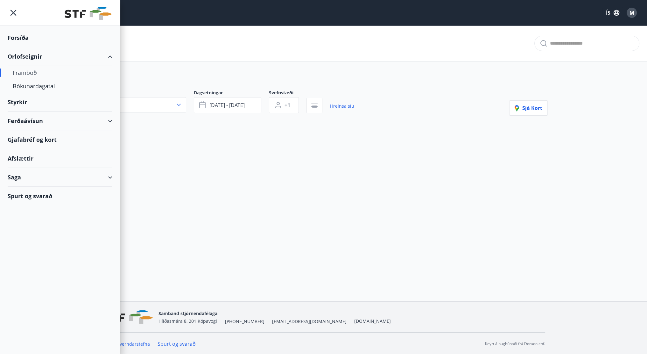
click at [23, 38] on div "Forsíða" at bounding box center [60, 37] width 105 height 19
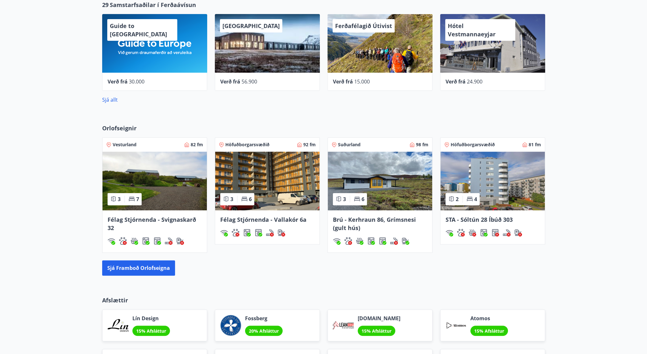
scroll to position [302, 0]
click at [147, 267] on button "Sjá framboð orlofseigna" at bounding box center [138, 267] width 73 height 15
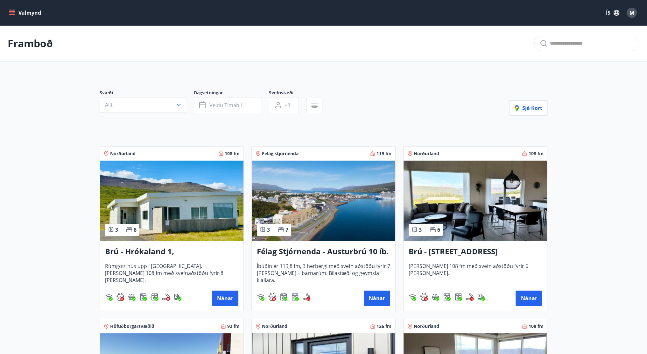
click at [17, 20] on div "Valmynd ÍS M" at bounding box center [324, 12] width 632 height 15
click at [16, 16] on button "Valmynd" at bounding box center [26, 12] width 36 height 11
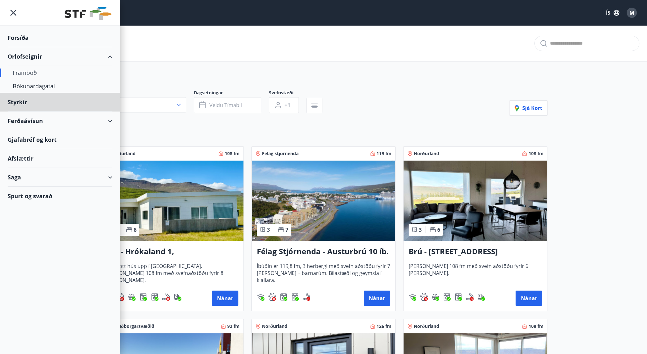
click at [18, 40] on div "Forsíða" at bounding box center [60, 37] width 105 height 19
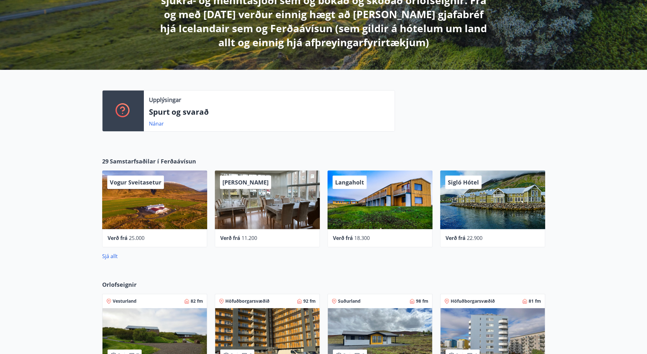
scroll to position [146, 0]
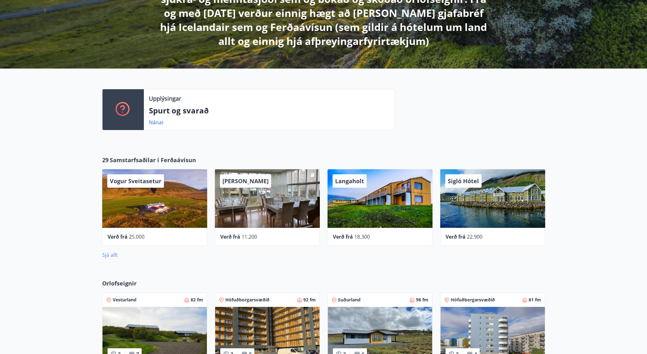
click at [111, 254] on link "Sjá allt" at bounding box center [110, 254] width 16 height 7
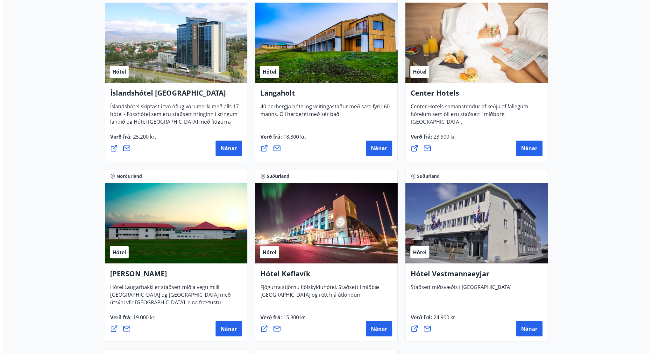
scroll to position [1403, 0]
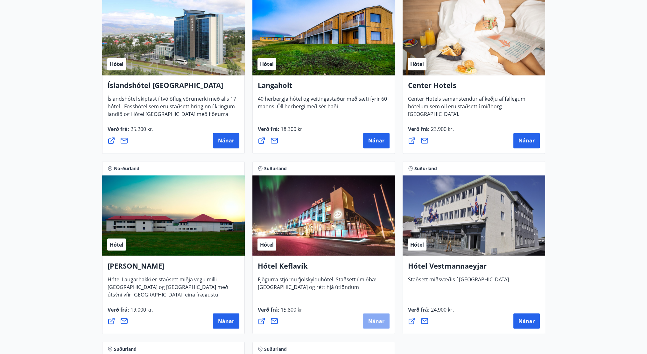
click at [372, 313] on button "Nánar" at bounding box center [376, 320] width 26 height 15
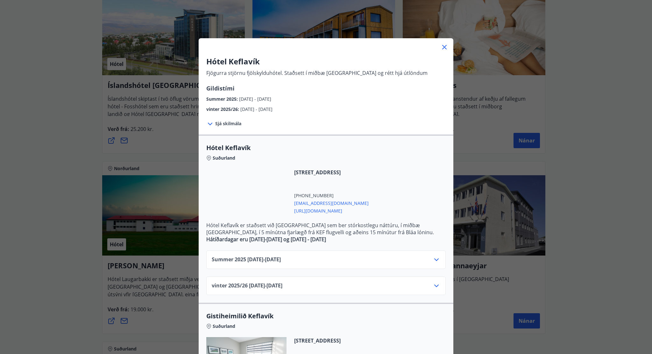
click at [392, 262] on div "Summer [PHONE_NUMBER][DATE] - [DATE]" at bounding box center [326, 262] width 229 height 13
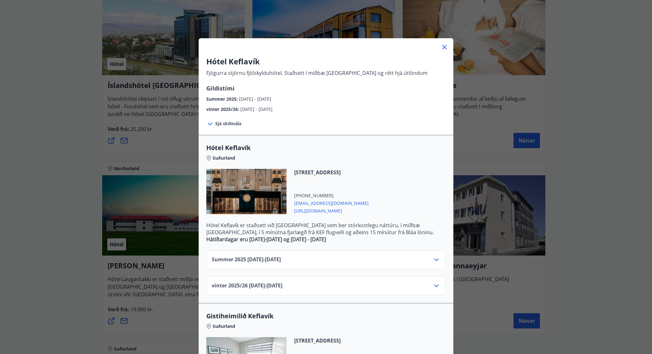
click at [430, 258] on div "Summer [PHONE_NUMBER][DATE] - [DATE]" at bounding box center [326, 262] width 229 height 13
click at [430, 259] on div "Summer [PHONE_NUMBER][DATE] - [DATE]" at bounding box center [326, 262] width 229 height 13
click at [434, 259] on icon at bounding box center [436, 259] width 4 height 3
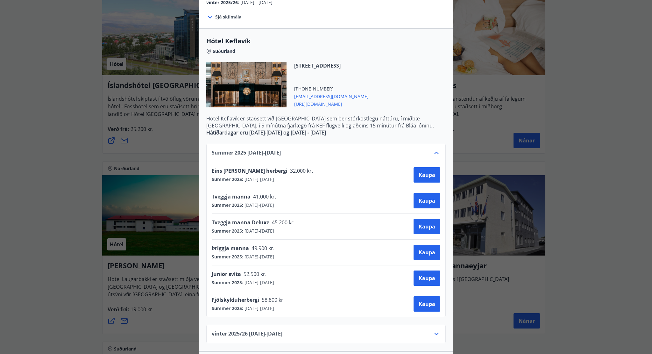
scroll to position [107, 0]
click at [420, 196] on button "Kaupa" at bounding box center [427, 200] width 27 height 15
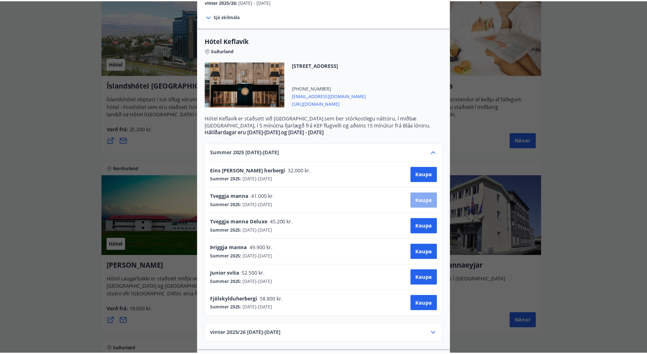
scroll to position [1, 0]
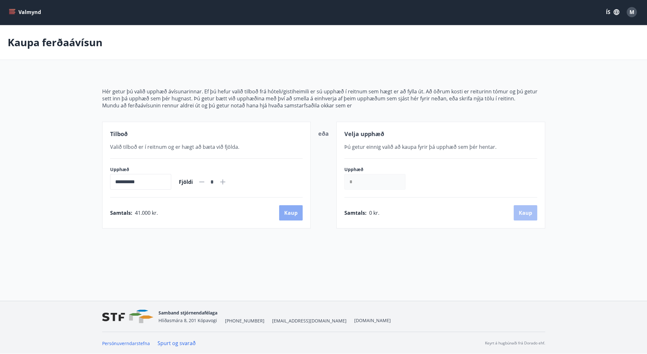
click at [286, 205] on button "Kaup" at bounding box center [291, 212] width 24 height 15
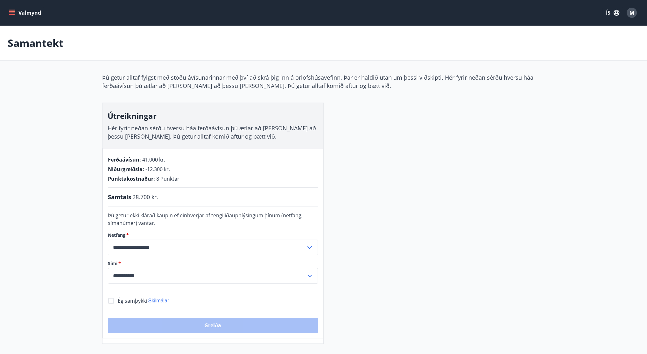
scroll to position [1, 0]
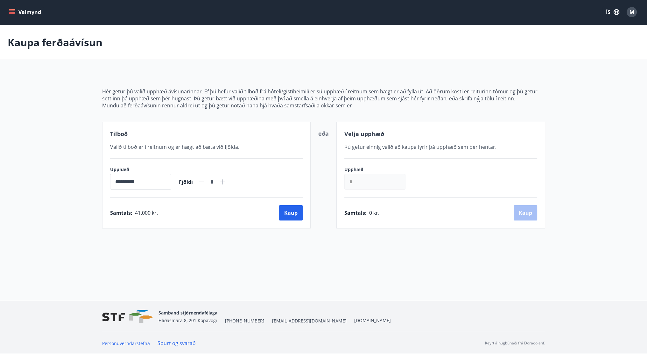
click at [18, 9] on button "Valmynd" at bounding box center [26, 11] width 36 height 11
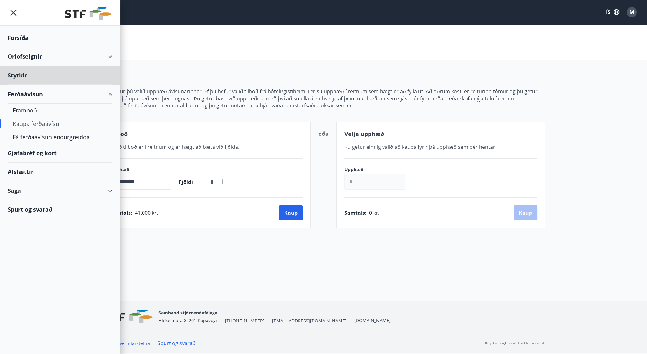
click at [18, 32] on div "Forsíða" at bounding box center [60, 37] width 105 height 19
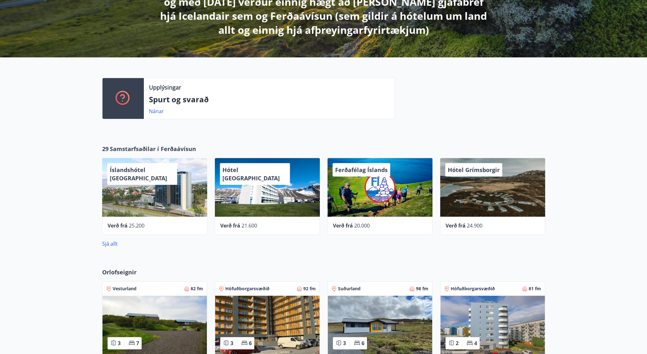
scroll to position [159, 0]
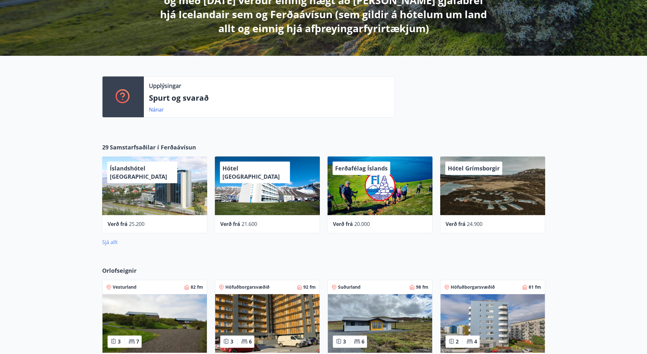
click at [113, 239] on link "Sjá allt" at bounding box center [110, 241] width 16 height 7
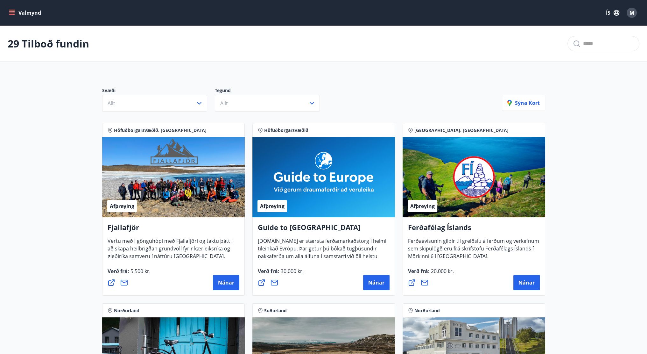
click at [26, 8] on button "Valmynd" at bounding box center [26, 12] width 36 height 11
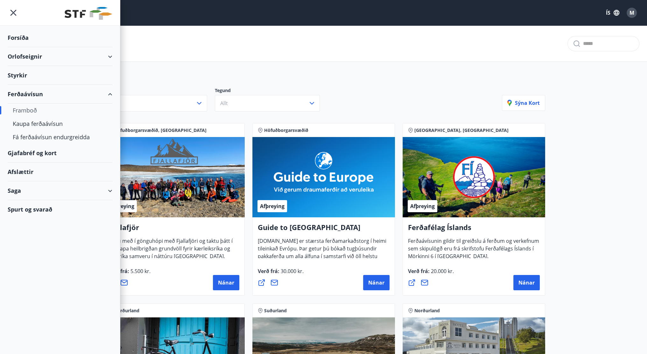
click at [23, 39] on div "Forsíða" at bounding box center [60, 37] width 105 height 19
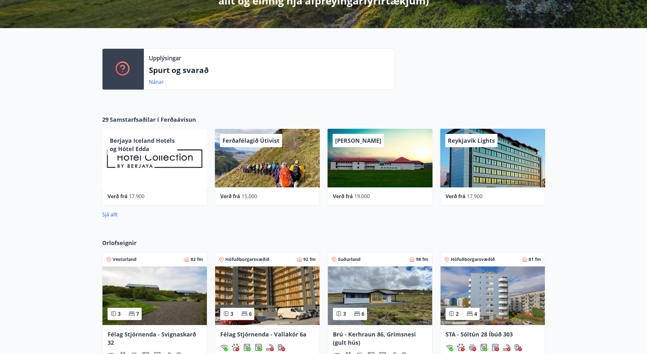
scroll to position [187, 0]
click at [112, 212] on link "Sjá allt" at bounding box center [110, 213] width 16 height 7
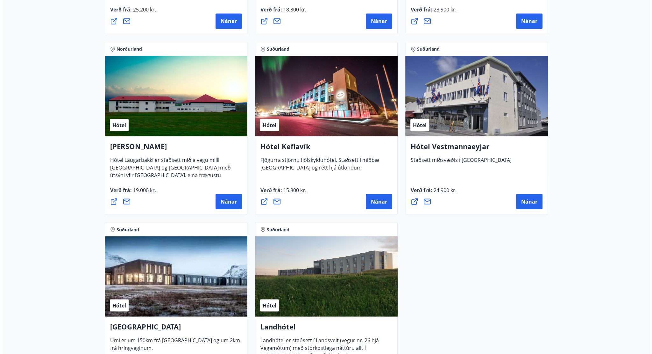
scroll to position [1522, 0]
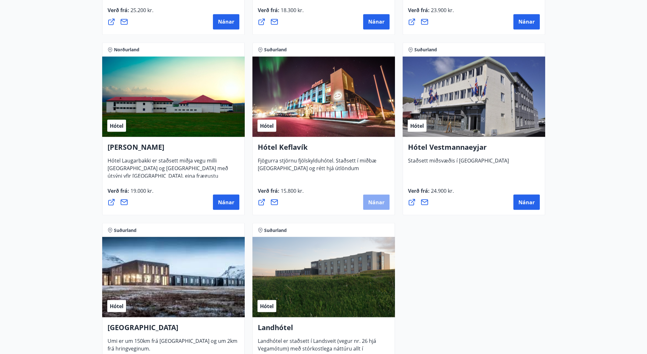
click at [369, 203] on span "Nánar" at bounding box center [376, 201] width 16 height 7
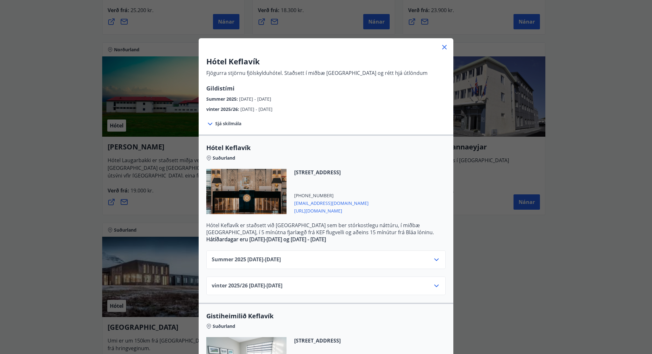
click at [433, 259] on icon at bounding box center [437, 260] width 8 height 8
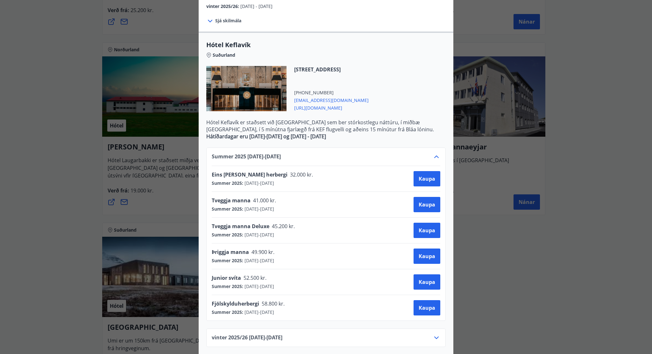
scroll to position [104, 0]
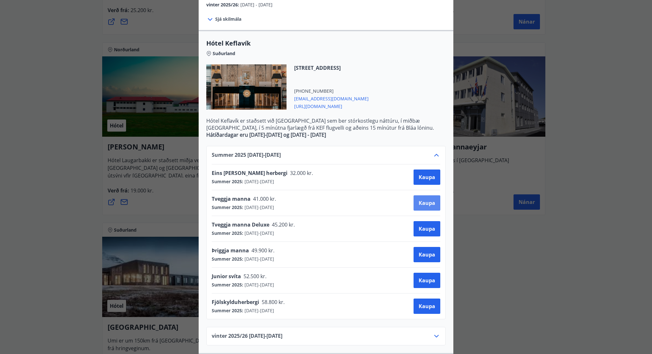
click at [420, 205] on span "Kaupa" at bounding box center [427, 202] width 17 height 7
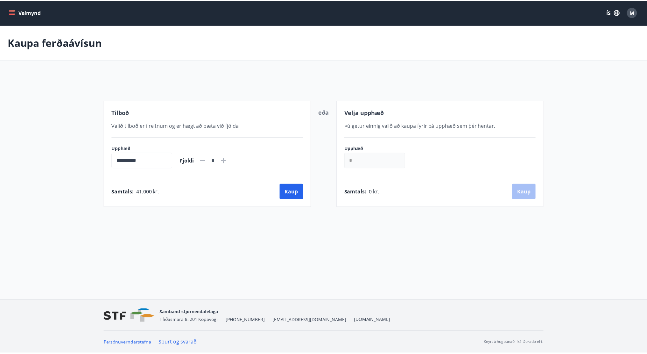
scroll to position [1, 0]
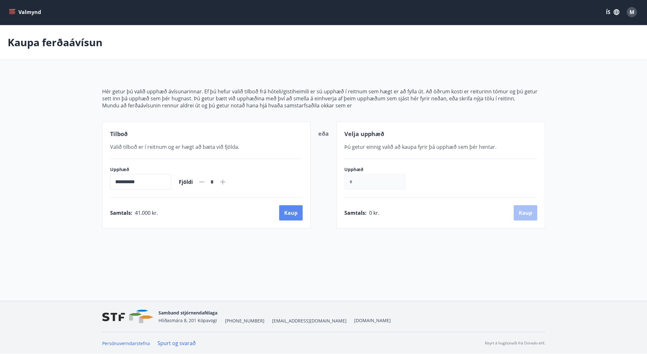
click at [288, 208] on button "Kaup" at bounding box center [291, 212] width 24 height 15
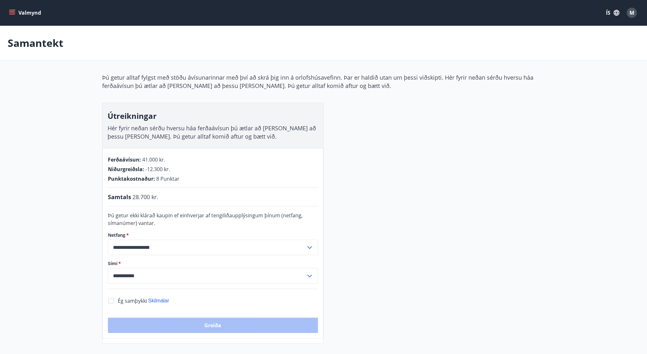
click at [18, 15] on button "Valmynd" at bounding box center [26, 12] width 36 height 11
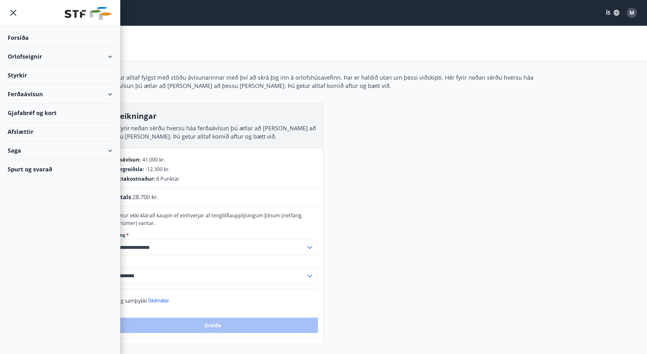
click at [25, 38] on div "Forsíða" at bounding box center [60, 37] width 105 height 19
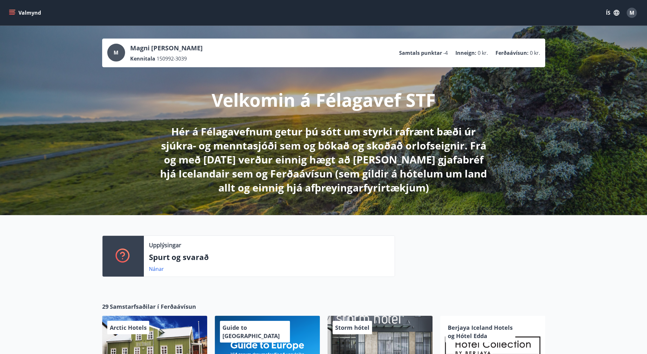
click at [18, 12] on button "Valmynd" at bounding box center [26, 12] width 36 height 11
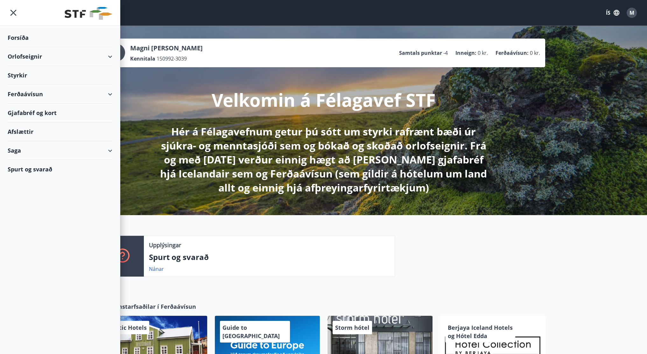
click at [44, 56] on div "Orlofseignir" at bounding box center [60, 56] width 105 height 19
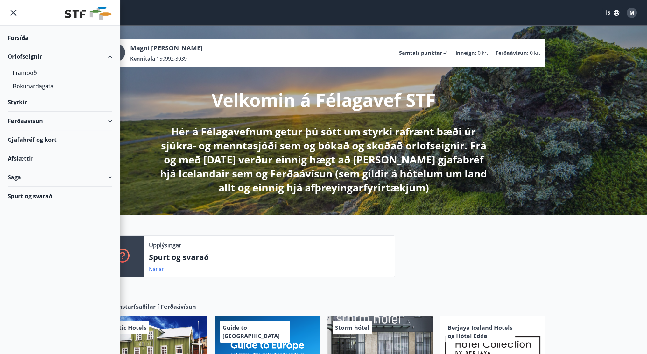
click at [31, 118] on div "Ferðaávísun" at bounding box center [60, 120] width 105 height 19
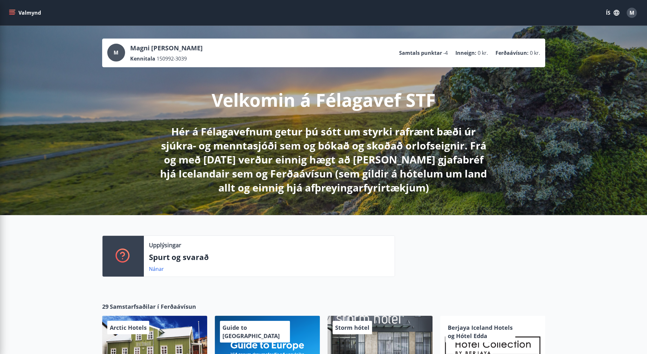
click at [271, 233] on div "Upplýsingar Spurt og svarað Nánar" at bounding box center [323, 253] width 647 height 77
click at [23, 19] on div "Valmynd ÍS M" at bounding box center [324, 12] width 632 height 15
click at [19, 16] on button "Valmynd" at bounding box center [26, 12] width 36 height 11
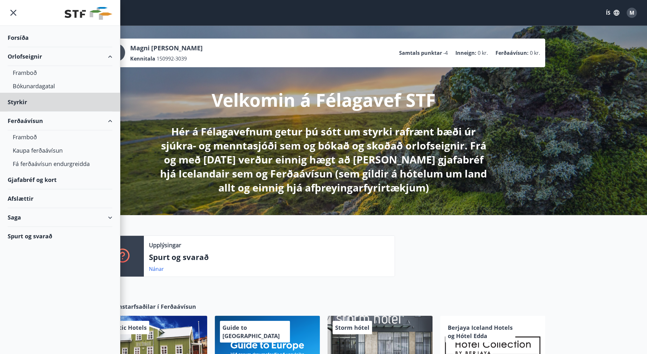
click at [27, 38] on div "Forsíða" at bounding box center [60, 37] width 105 height 19
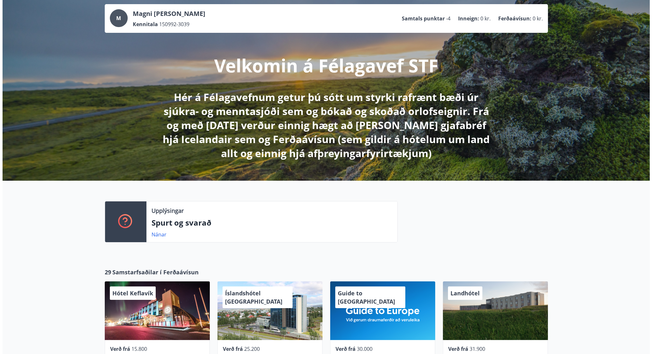
scroll to position [154, 0]
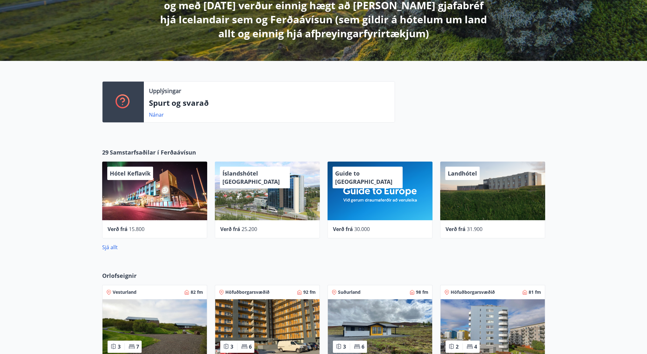
click at [148, 209] on div "Hótel Keflavík" at bounding box center [154, 190] width 105 height 59
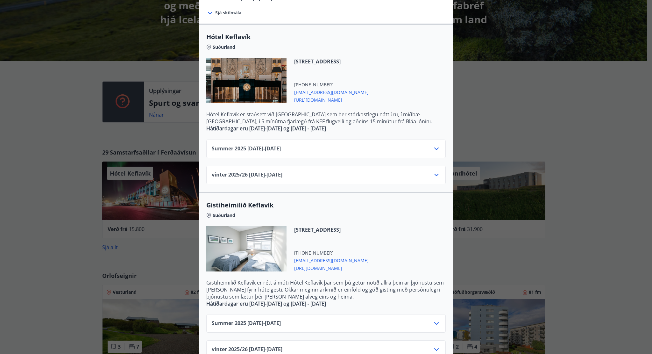
scroll to position [114, 0]
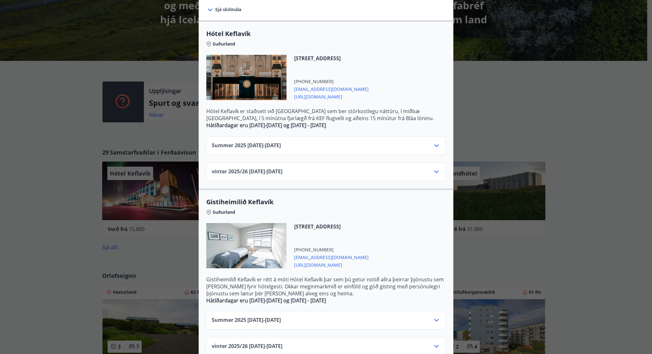
click at [397, 149] on div "Summer [PHONE_NUMBER][DATE] - [DATE]" at bounding box center [326, 148] width 229 height 13
click at [436, 146] on icon at bounding box center [437, 146] width 8 height 8
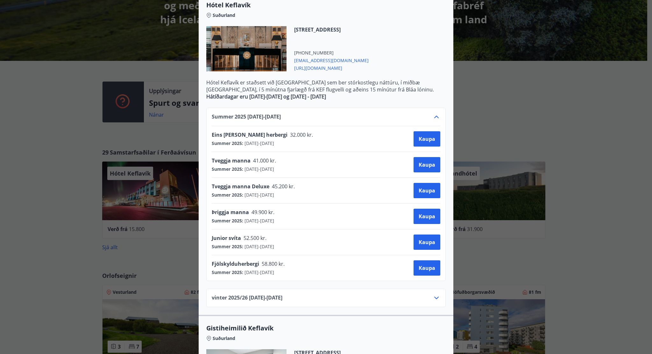
scroll to position [143, 0]
click at [415, 264] on button "Kaupa" at bounding box center [427, 266] width 27 height 15
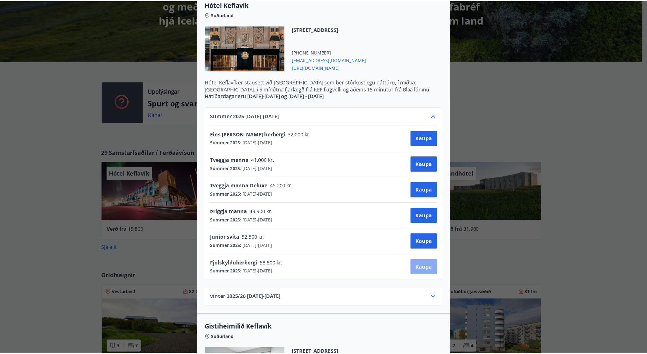
scroll to position [1, 0]
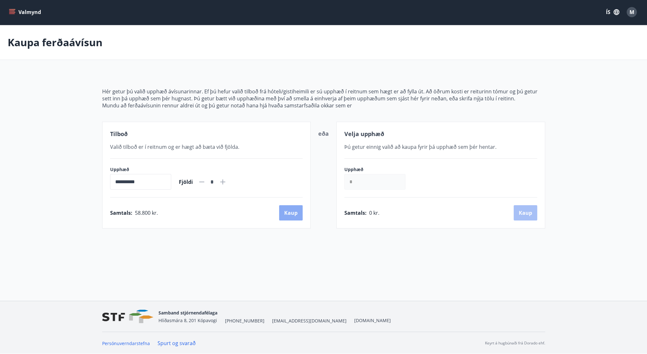
click at [289, 213] on button "Kaup" at bounding box center [291, 212] width 24 height 15
click at [15, 11] on icon "menu" at bounding box center [12, 12] width 6 height 6
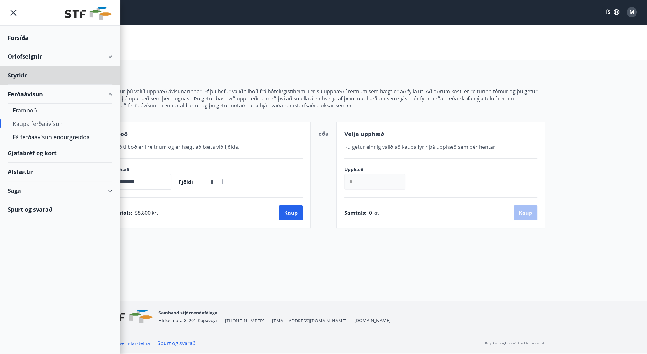
click at [24, 37] on div "Forsíða" at bounding box center [60, 37] width 105 height 19
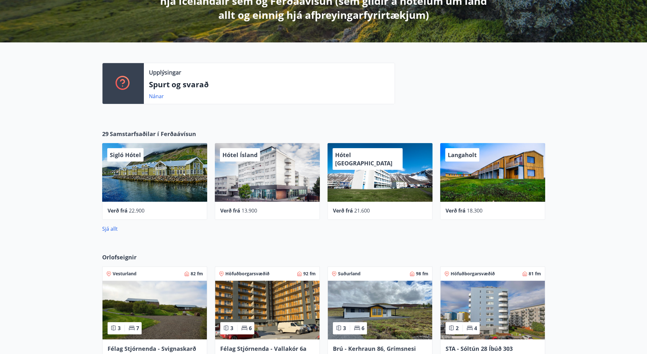
scroll to position [173, 0]
click at [341, 242] on div "Orlofseignir Vesturland 82 fm 3 7 Félag Stjórnenda - Svignaskarð 32 Höfuðborgar…" at bounding box center [323, 328] width 647 height 172
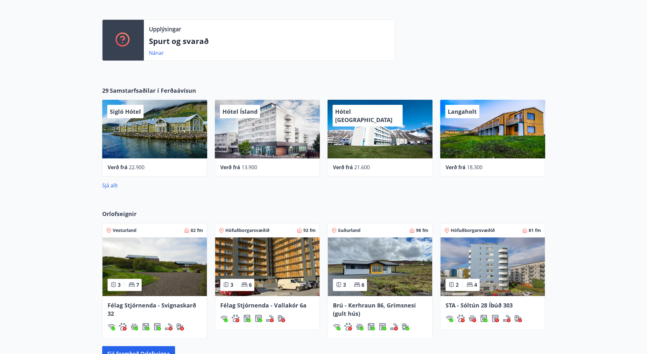
scroll to position [225, 0]
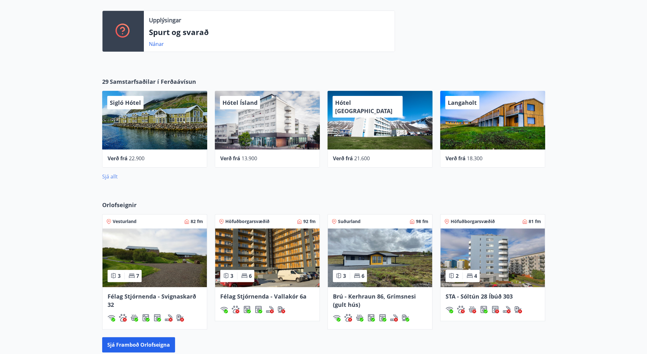
click at [107, 178] on link "Sjá allt" at bounding box center [110, 176] width 16 height 7
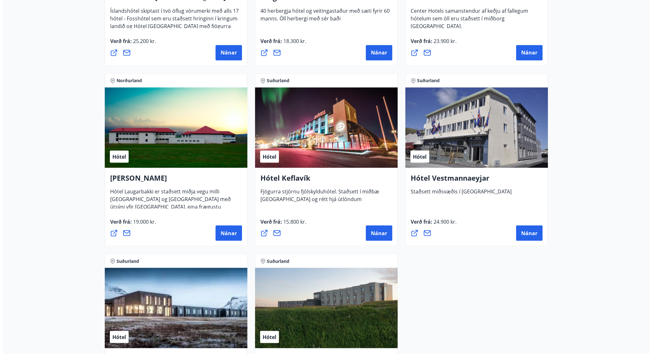
scroll to position [63, 0]
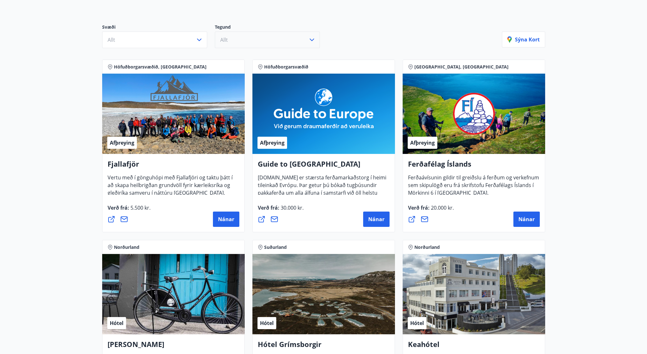
click at [229, 38] on button "Allt" at bounding box center [267, 40] width 105 height 17
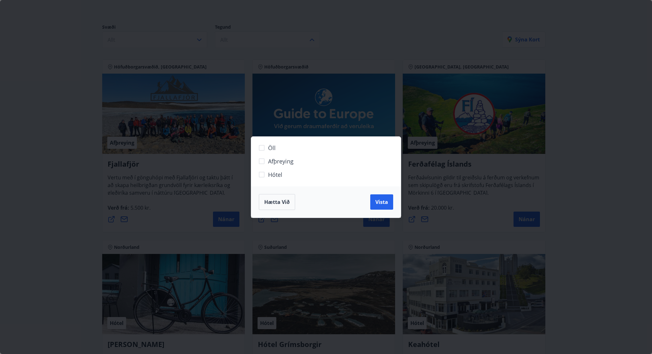
click at [190, 43] on div "Öll Afþreying Hótel Hætta við Vista" at bounding box center [326, 177] width 652 height 354
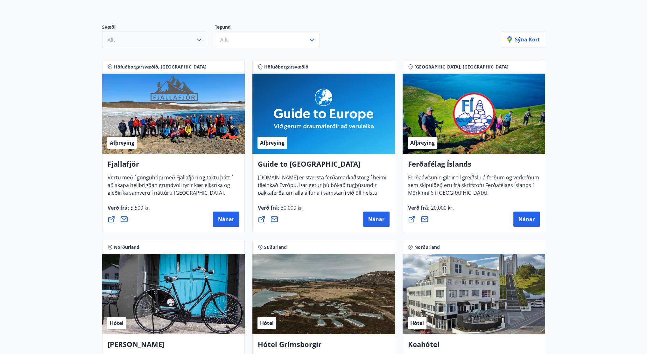
click at [190, 43] on button "Allt" at bounding box center [154, 40] width 105 height 17
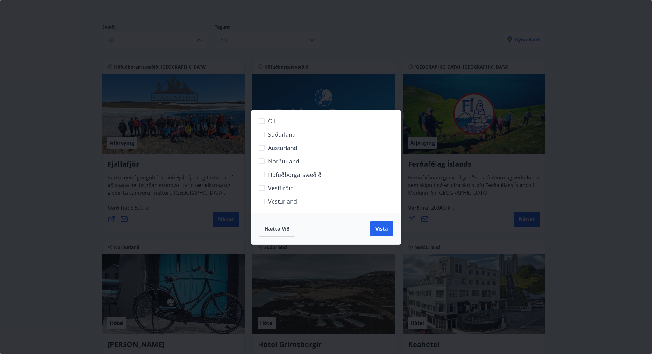
click at [292, 202] on span "Vesturland" at bounding box center [282, 201] width 29 height 8
click at [374, 225] on button "Vista" at bounding box center [381, 228] width 23 height 15
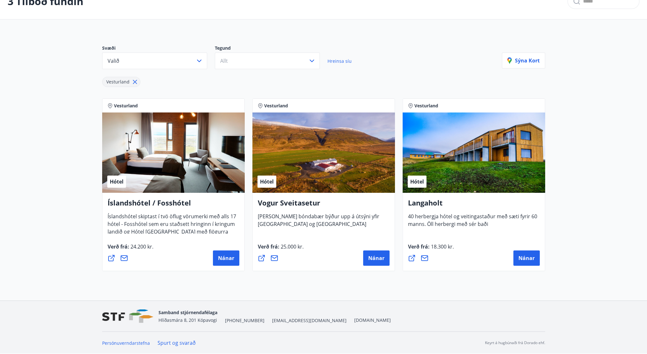
scroll to position [42, 0]
click at [134, 83] on icon at bounding box center [135, 82] width 4 height 4
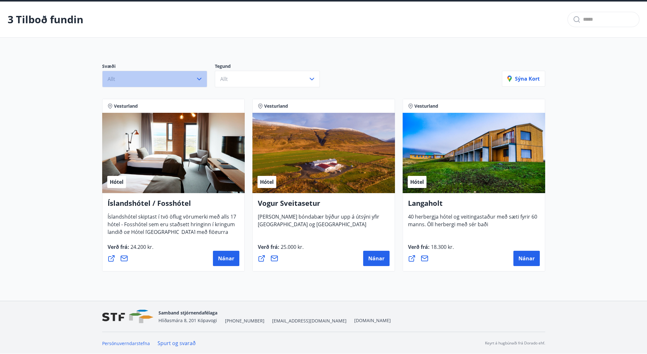
click at [188, 76] on button "Allt" at bounding box center [154, 79] width 105 height 17
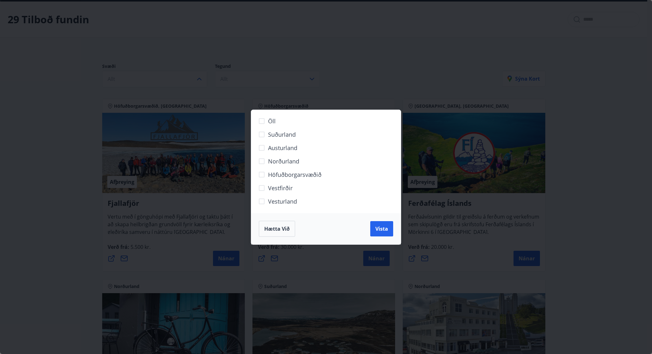
click at [272, 136] on span "Suðurland" at bounding box center [282, 134] width 28 height 8
click at [383, 231] on span "Vista" at bounding box center [381, 228] width 13 height 7
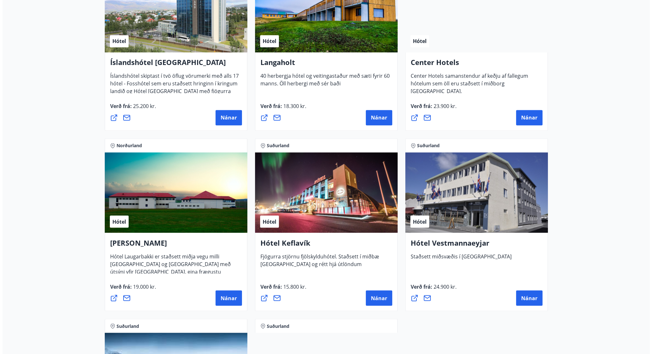
scroll to position [1426, 0]
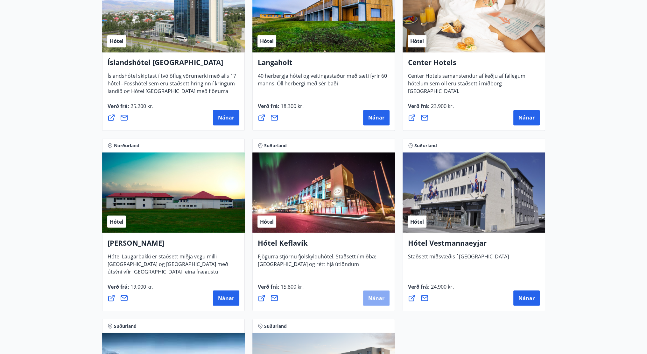
click at [377, 295] on span "Nánar" at bounding box center [376, 297] width 16 height 7
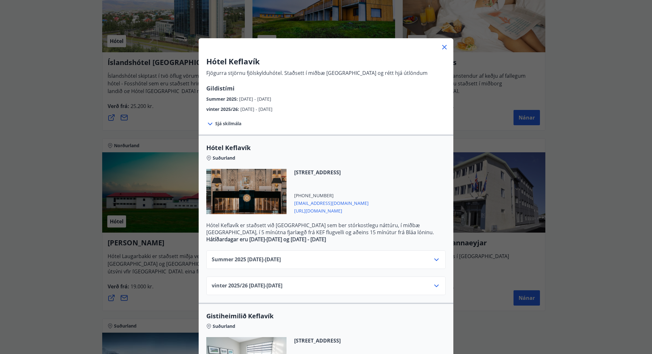
click at [437, 260] on icon at bounding box center [437, 260] width 8 height 8
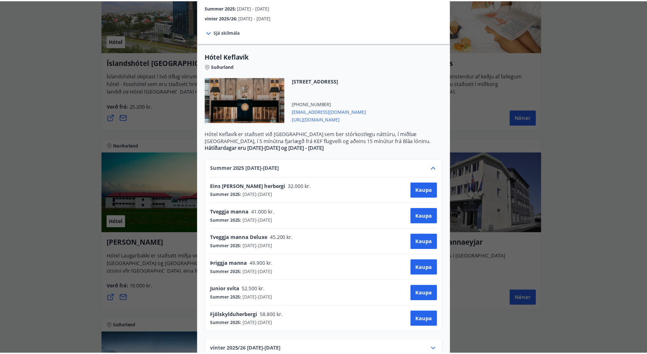
scroll to position [92, 0]
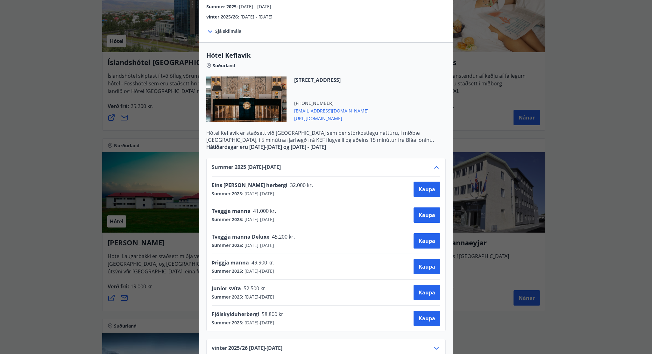
click at [513, 42] on div "Hótel Keflavík Fjögurra stjörnu fjölskylduhótel. Staðsett í miðbæ [GEOGRAPHIC_D…" at bounding box center [326, 85] width 652 height 354
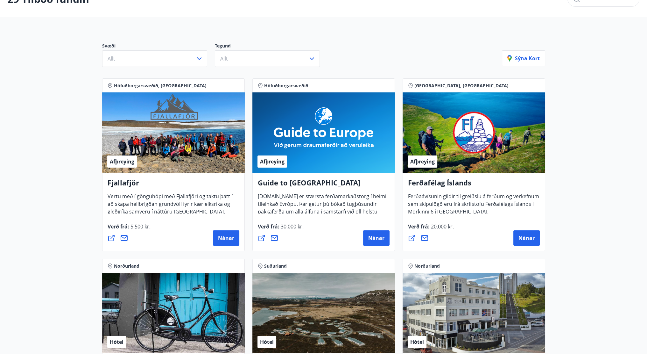
scroll to position [0, 0]
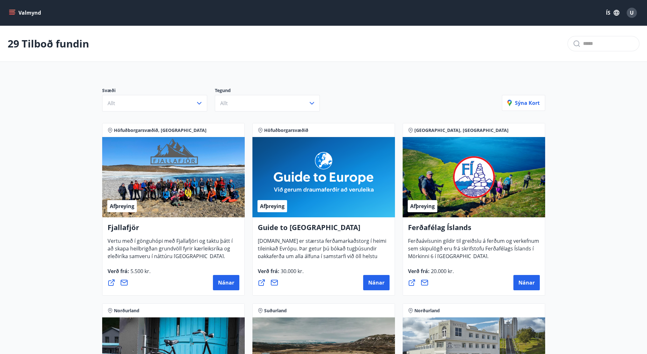
click at [27, 11] on button "Valmynd" at bounding box center [26, 12] width 36 height 11
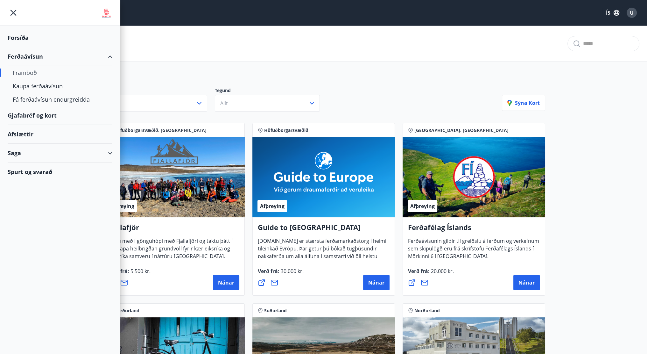
click at [24, 36] on div "Forsíða" at bounding box center [60, 37] width 105 height 19
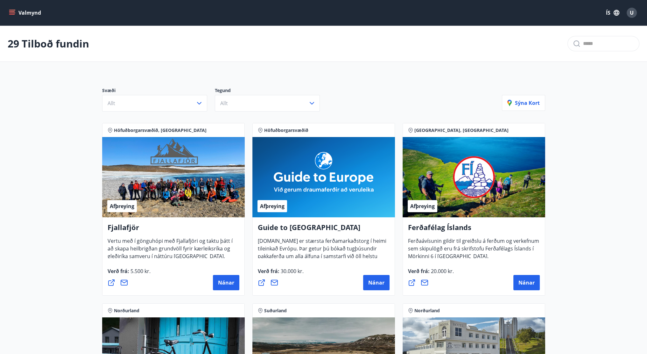
click at [18, 16] on button "Valmynd" at bounding box center [26, 12] width 36 height 11
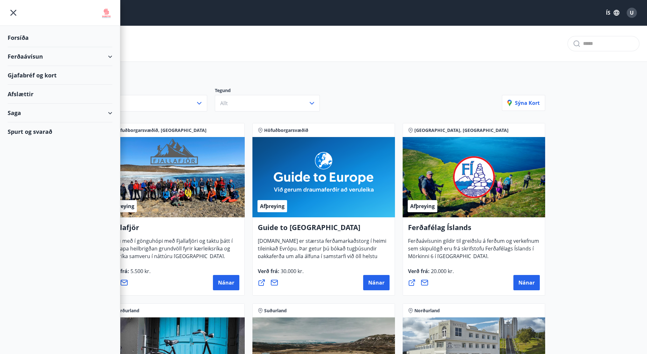
click at [21, 37] on div "Forsíða" at bounding box center [60, 37] width 105 height 19
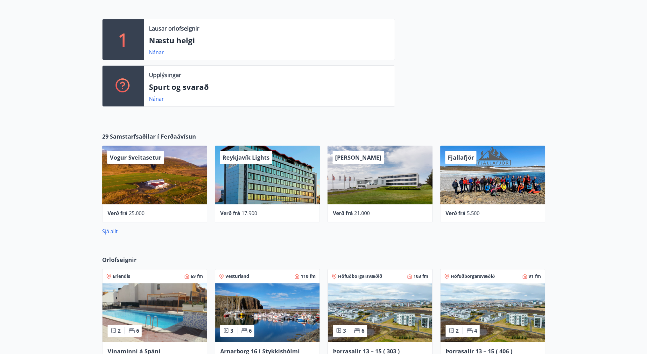
scroll to position [200, 0]
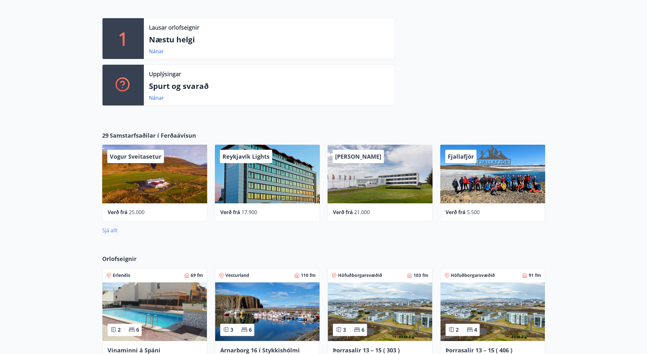
click at [116, 228] on link "Sjá allt" at bounding box center [110, 230] width 16 height 7
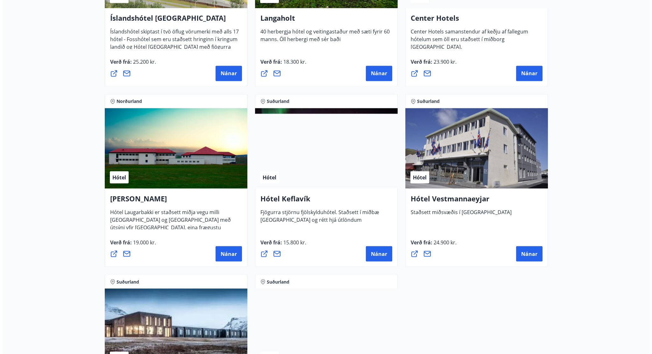
scroll to position [1488, 0]
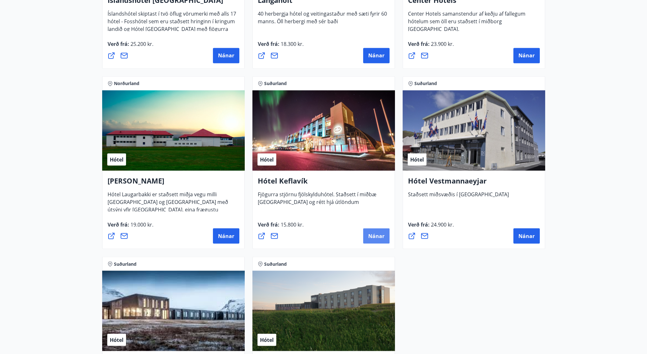
click at [384, 234] on span "Nánar" at bounding box center [376, 235] width 16 height 7
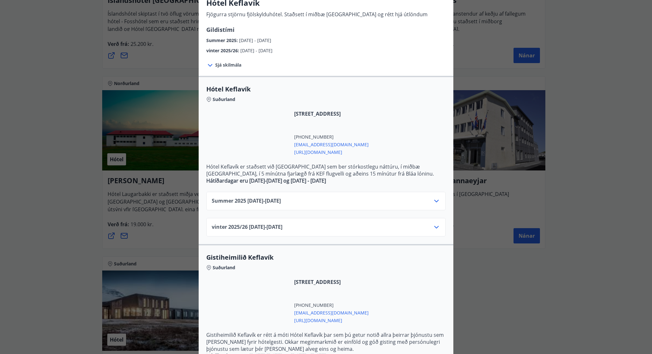
scroll to position [64, 0]
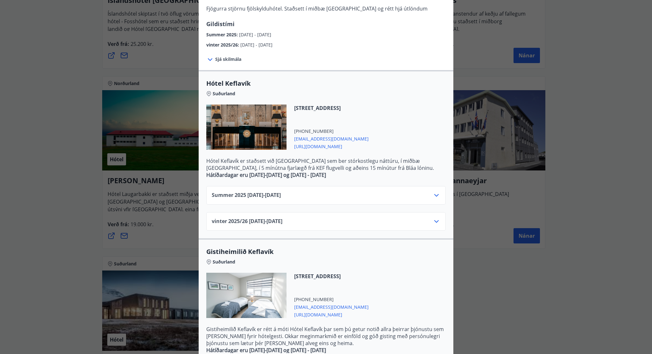
click at [436, 190] on div "Summer [PHONE_NUMBER][DATE] - [DATE]" at bounding box center [325, 195] width 239 height 18
click at [434, 195] on icon at bounding box center [436, 195] width 4 height 3
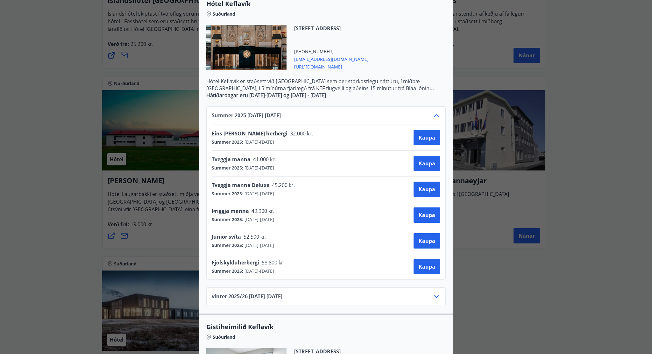
scroll to position [146, 0]
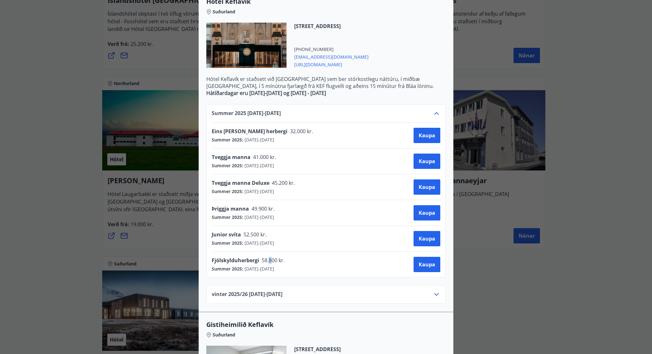
drag, startPoint x: 266, startPoint y: 261, endPoint x: 284, endPoint y: 256, distance: 18.4
click at [271, 260] on span "58.800 kr." at bounding box center [272, 260] width 27 height 7
click at [420, 266] on span "Kaupa" at bounding box center [427, 264] width 17 height 7
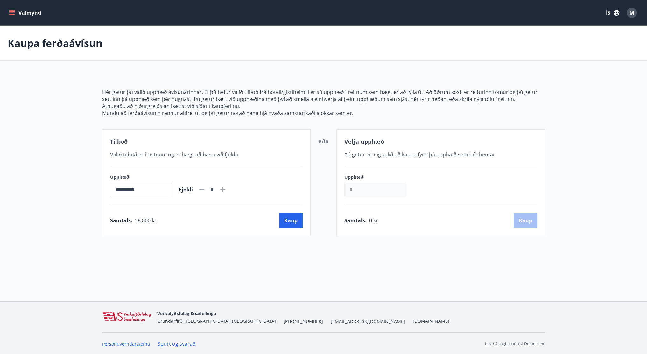
click at [16, 12] on button "Valmynd" at bounding box center [26, 12] width 36 height 11
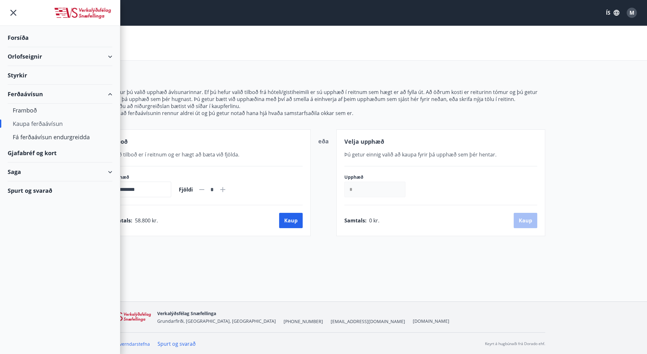
click at [43, 59] on div "Orlofseignir" at bounding box center [60, 56] width 105 height 19
type input "*****"
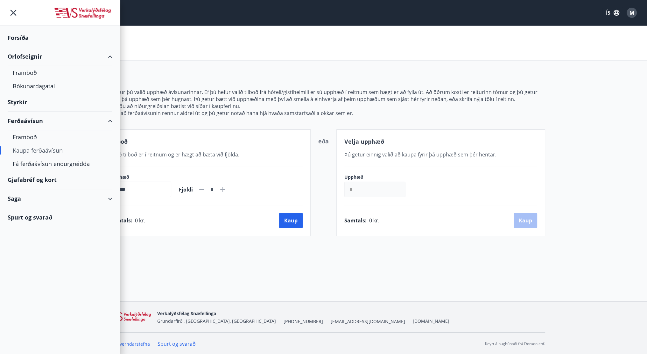
click at [22, 38] on div "Forsíða" at bounding box center [60, 37] width 105 height 19
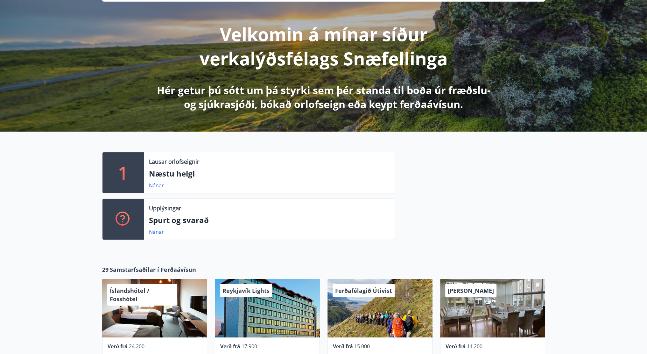
scroll to position [66, 0]
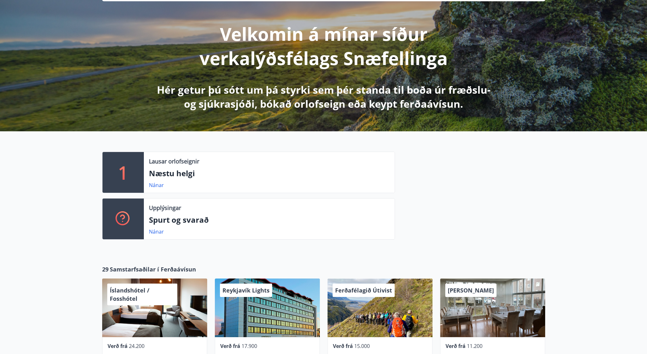
click at [129, 175] on div "1" at bounding box center [123, 172] width 41 height 41
click at [155, 188] on div "Lausar orlofseignir Næstu helgi Nánar" at bounding box center [269, 172] width 251 height 41
click at [153, 184] on link "Nánar" at bounding box center [156, 184] width 15 height 7
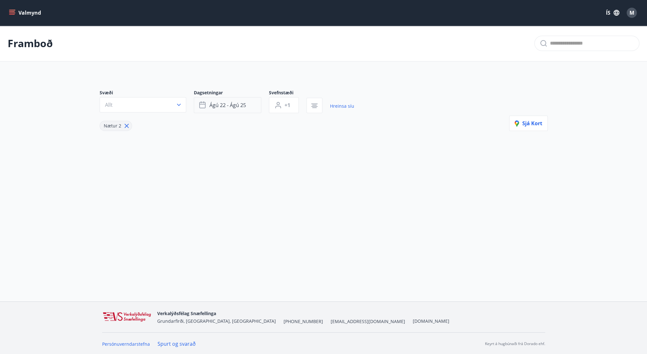
click at [220, 104] on span "ágú 22 - ágú 25" at bounding box center [228, 105] width 37 height 7
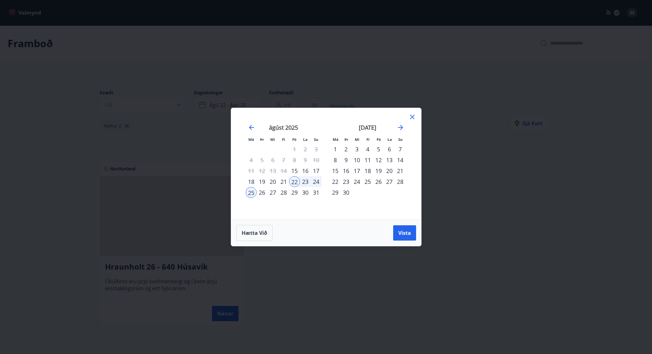
click at [306, 182] on div "23" at bounding box center [305, 181] width 11 height 11
click at [316, 182] on div "24" at bounding box center [316, 181] width 11 height 11
click at [401, 231] on span "Vista" at bounding box center [404, 232] width 13 height 7
